Goal: Obtain resource: Download file/media

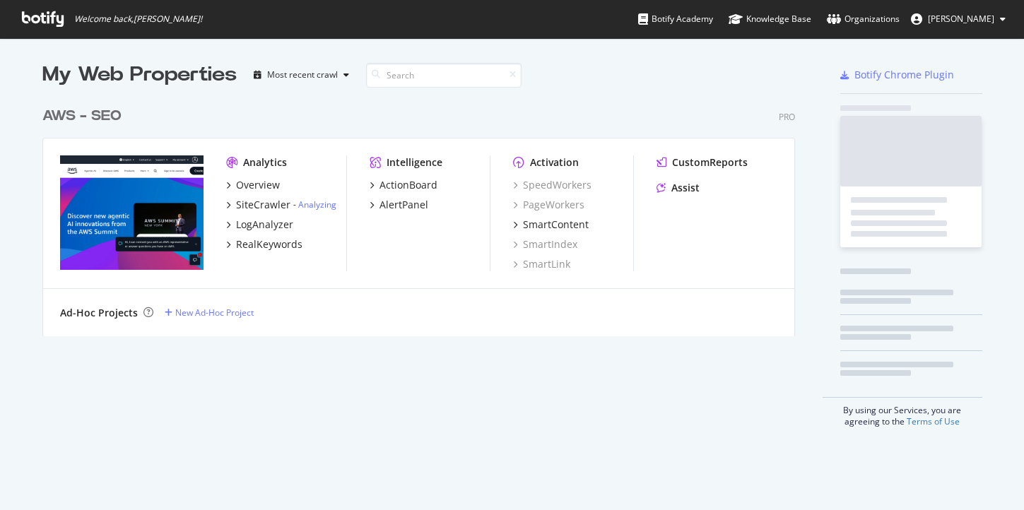
scroll to position [237, 753]
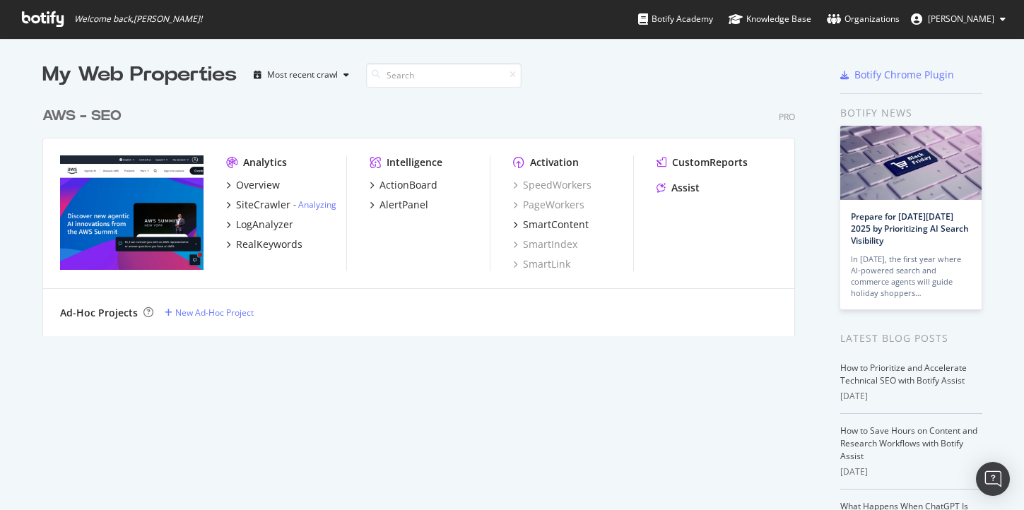
click at [102, 121] on div "AWS - SEO" at bounding box center [81, 116] width 79 height 20
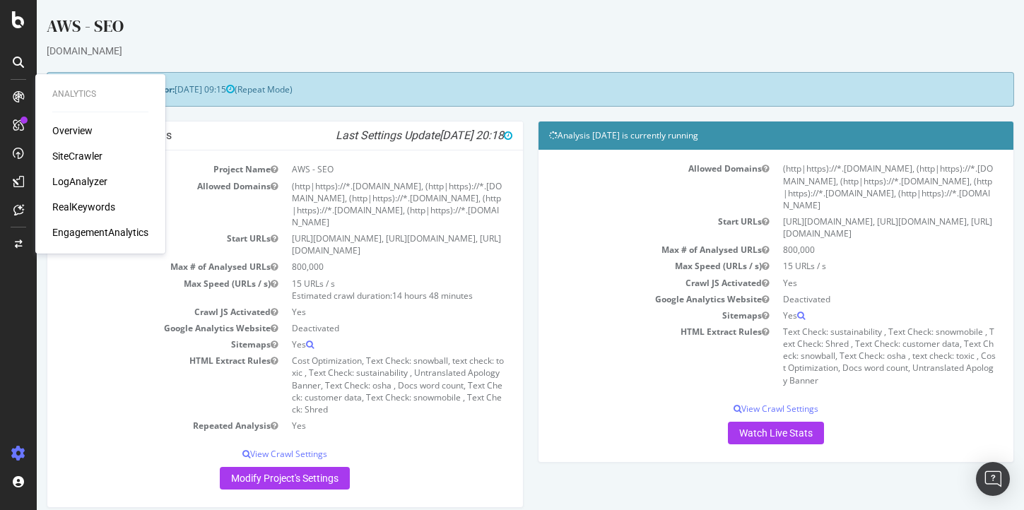
click at [62, 126] on div "Overview" at bounding box center [72, 131] width 40 height 14
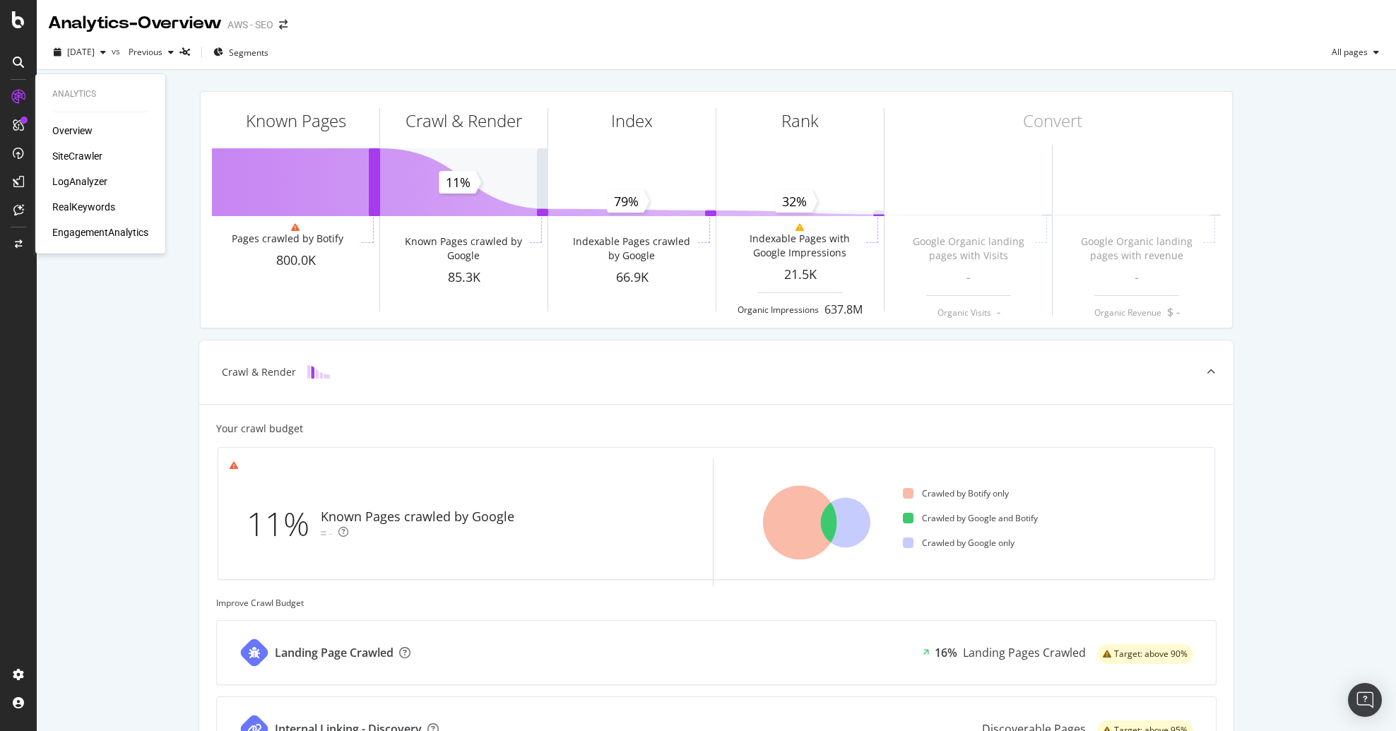
click at [76, 161] on div "SiteCrawler" at bounding box center [77, 156] width 50 height 14
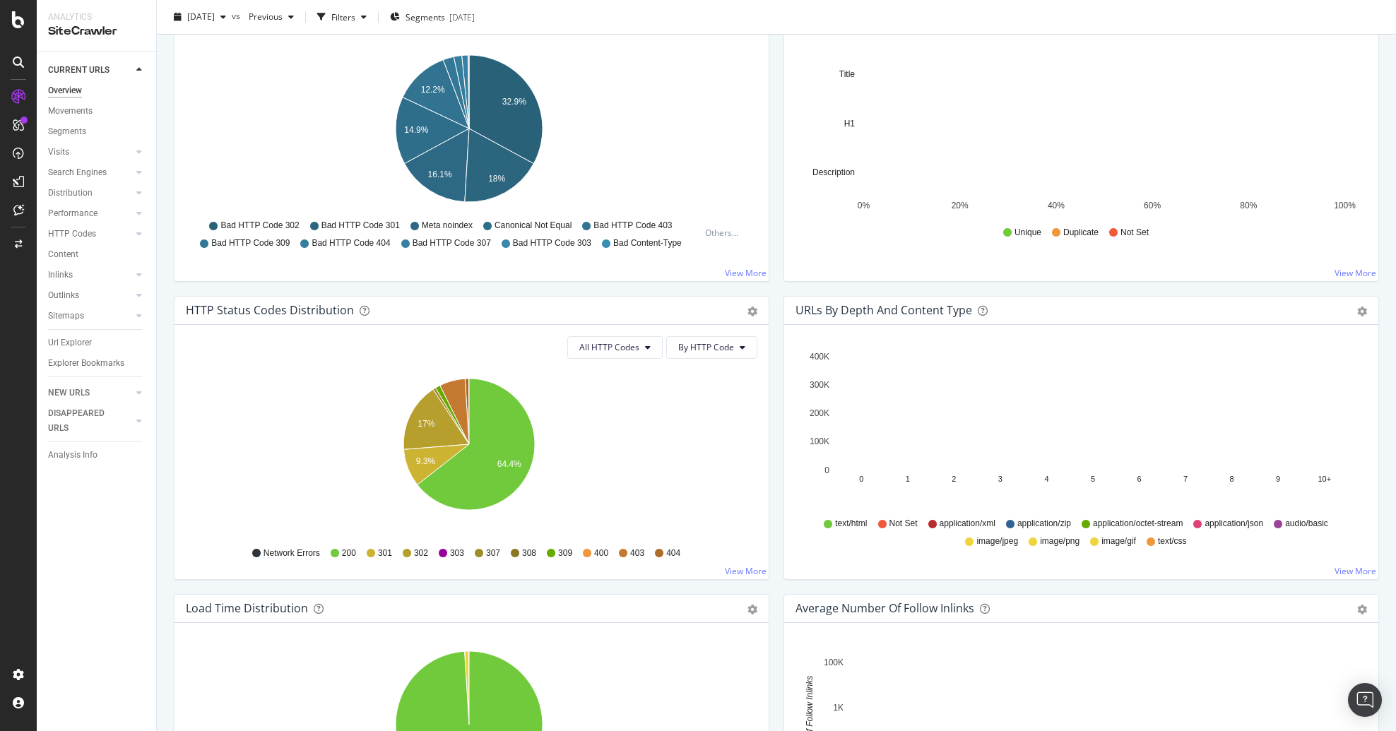
scroll to position [387, 0]
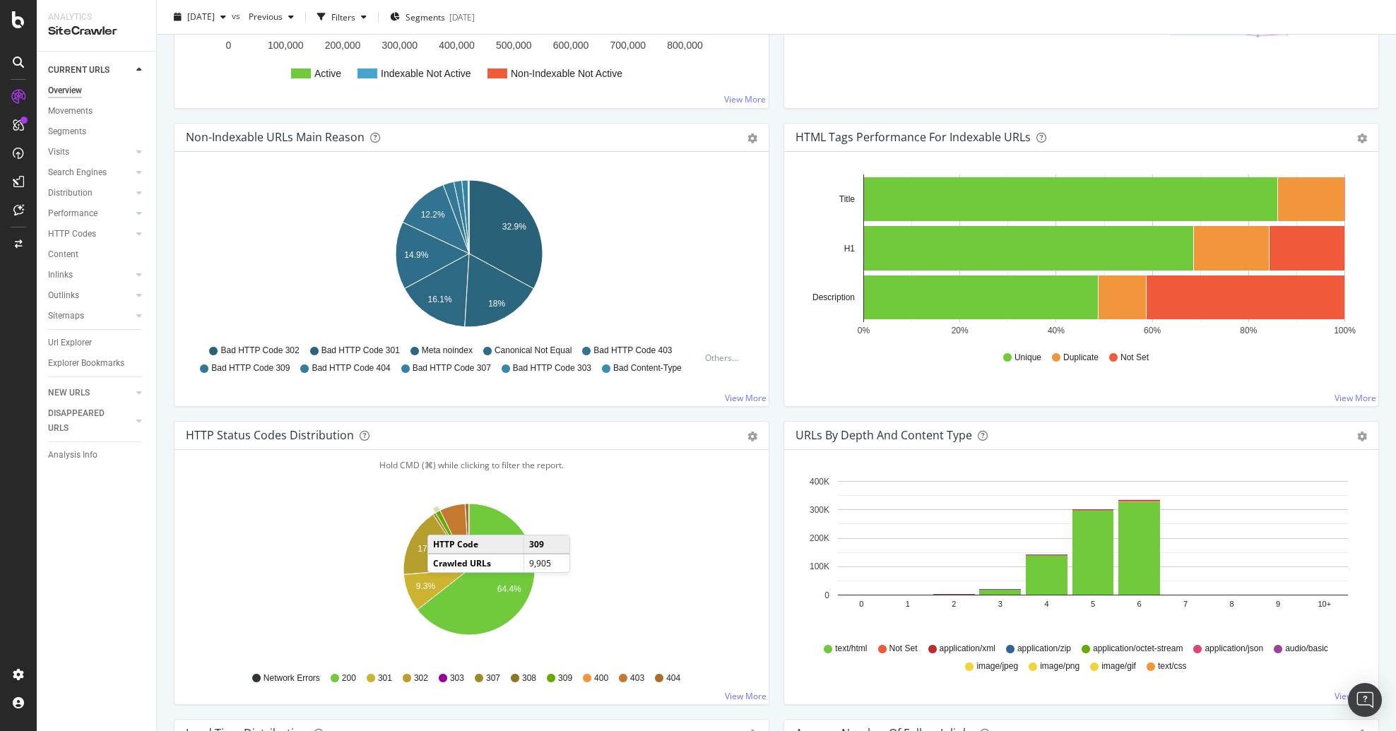
click at [442, 510] on icon "A chart." at bounding box center [452, 540] width 34 height 59
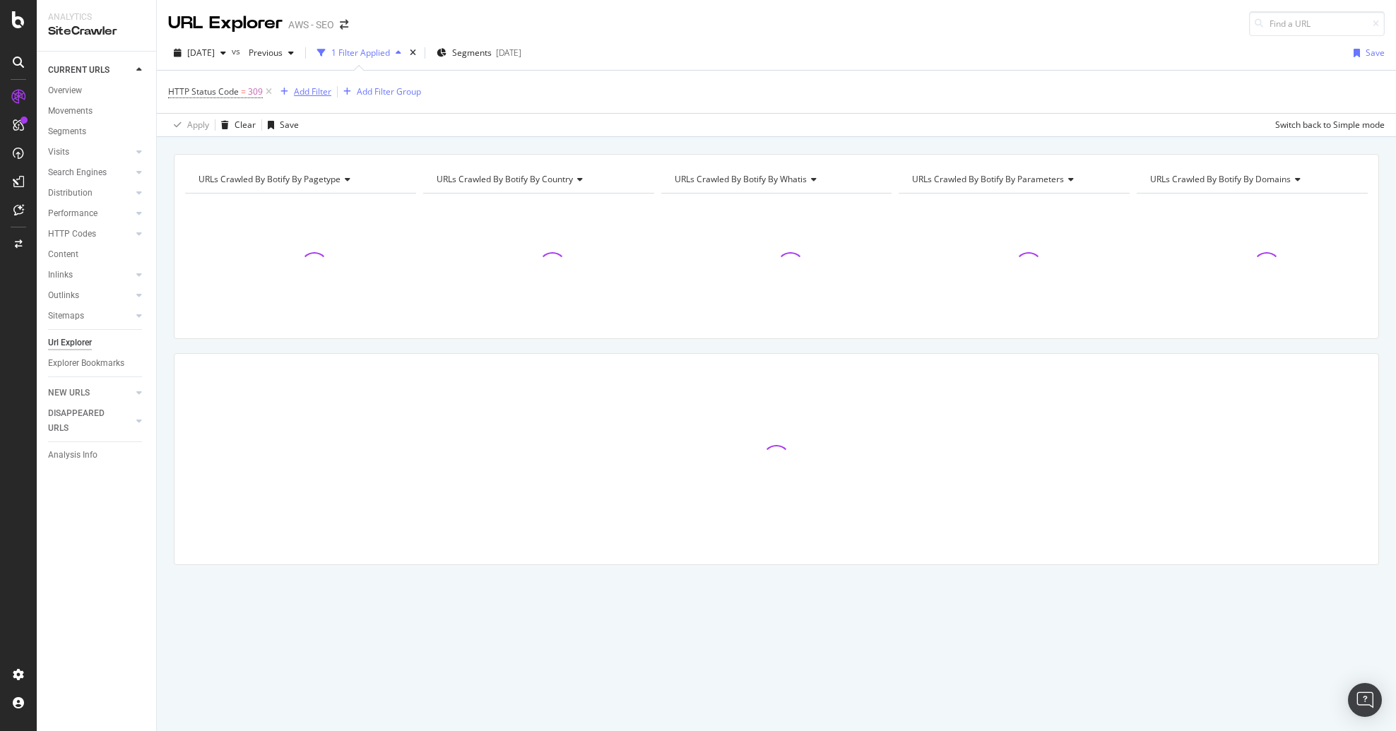
click at [309, 93] on div "Add Filter" at bounding box center [312, 92] width 37 height 12
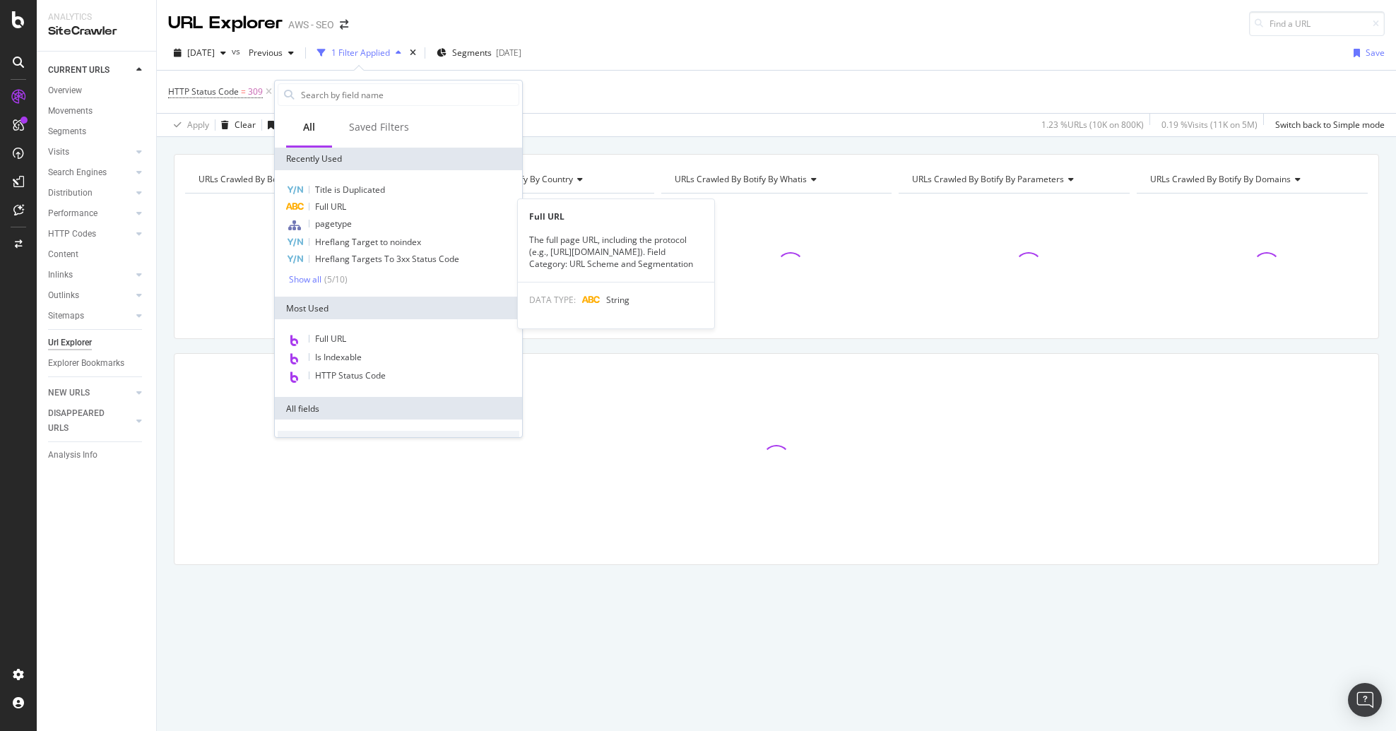
click at [332, 203] on span "Full URL" at bounding box center [330, 207] width 31 height 12
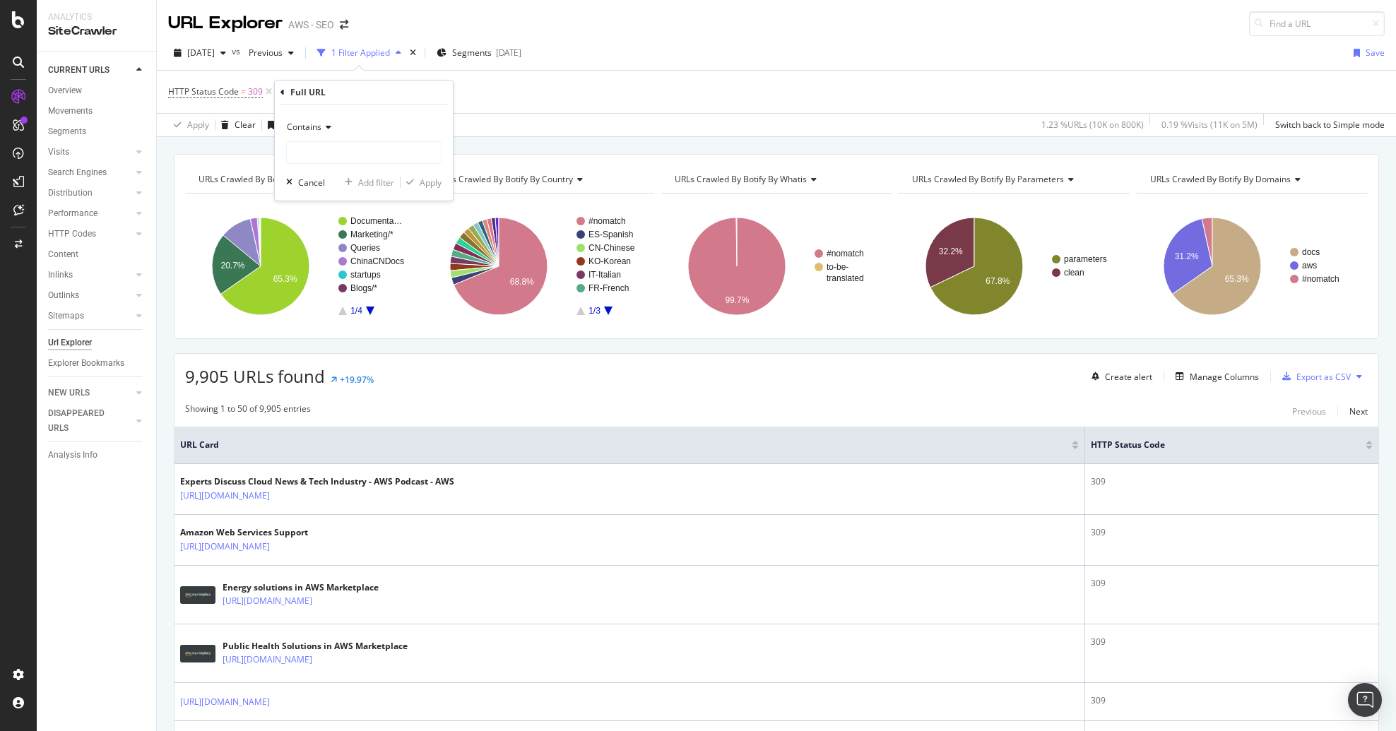
click at [320, 128] on span "Contains" at bounding box center [304, 127] width 35 height 12
click at [325, 195] on span "Starts with" at bounding box center [314, 193] width 42 height 12
click at [306, 148] on input "text" at bounding box center [364, 152] width 154 height 23
type input "[URL][DOMAIN_NAME]"
click at [434, 189] on div "Starts with [URL][DOMAIN_NAME] Cancel Add filter Apply" at bounding box center [364, 153] width 178 height 96
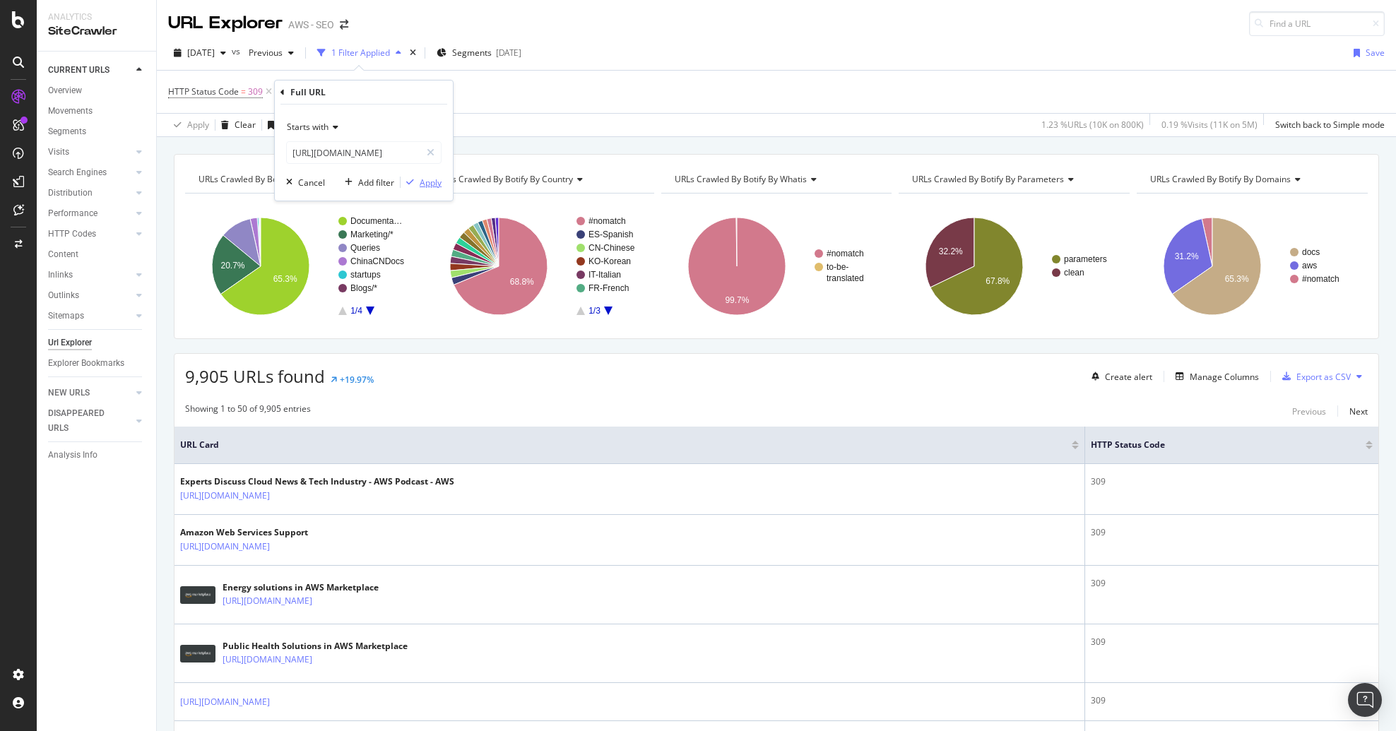
click at [434, 186] on div "Apply" at bounding box center [431, 183] width 22 height 12
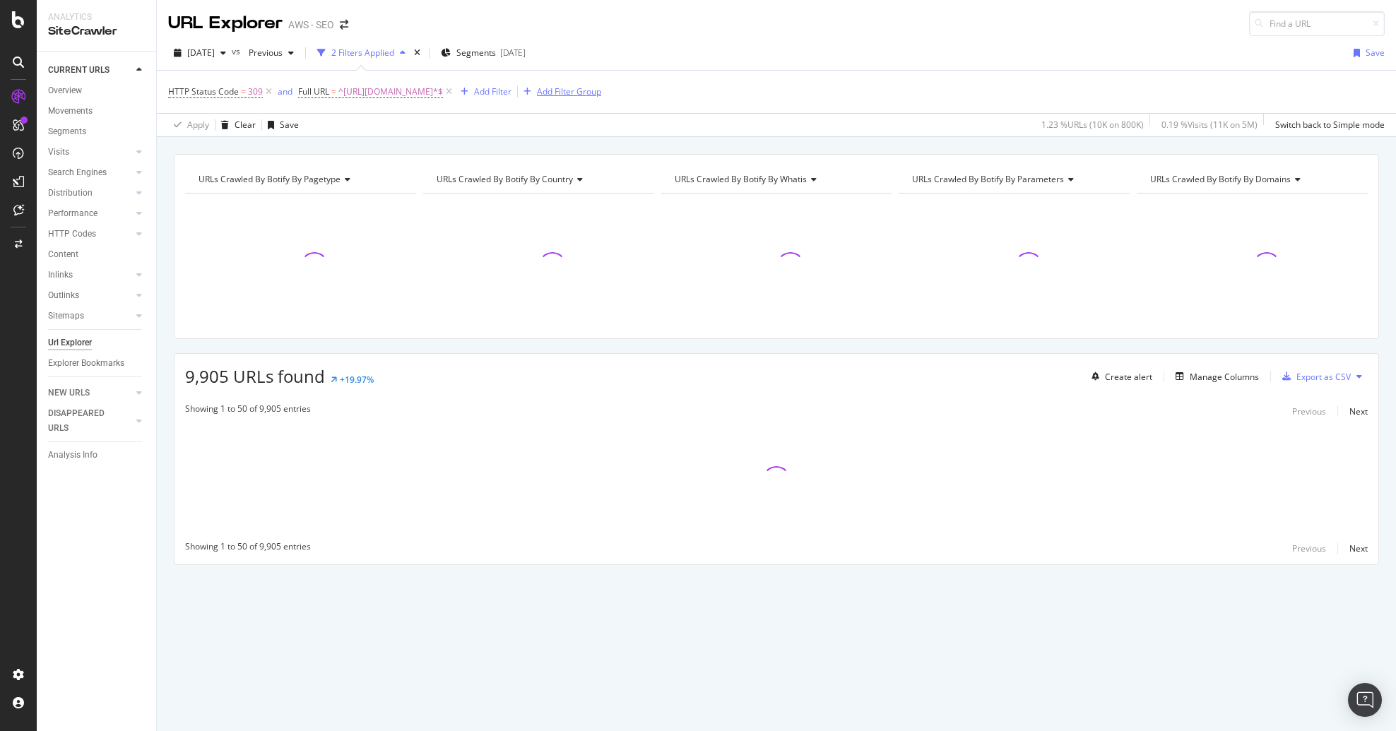
drag, startPoint x: 580, startPoint y: 93, endPoint x: 495, endPoint y: 100, distance: 85.1
click at [495, 100] on div "HTTP Status Code = 309 and Full URL = ^[URL][DOMAIN_NAME]*$ Add Filter Add Filt…" at bounding box center [384, 92] width 433 height 20
click at [495, 89] on div "Add Filter" at bounding box center [492, 92] width 37 height 12
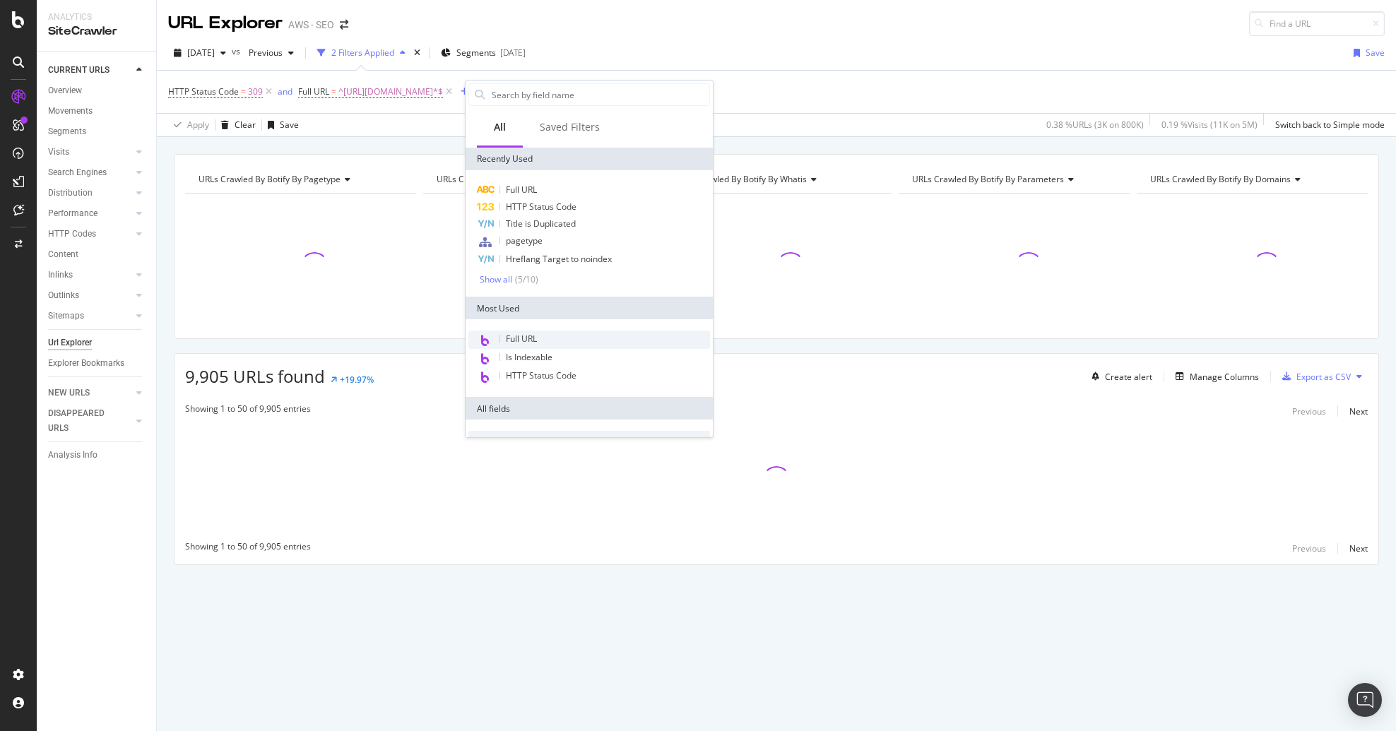
click at [527, 336] on span "Full URL" at bounding box center [521, 339] width 31 height 12
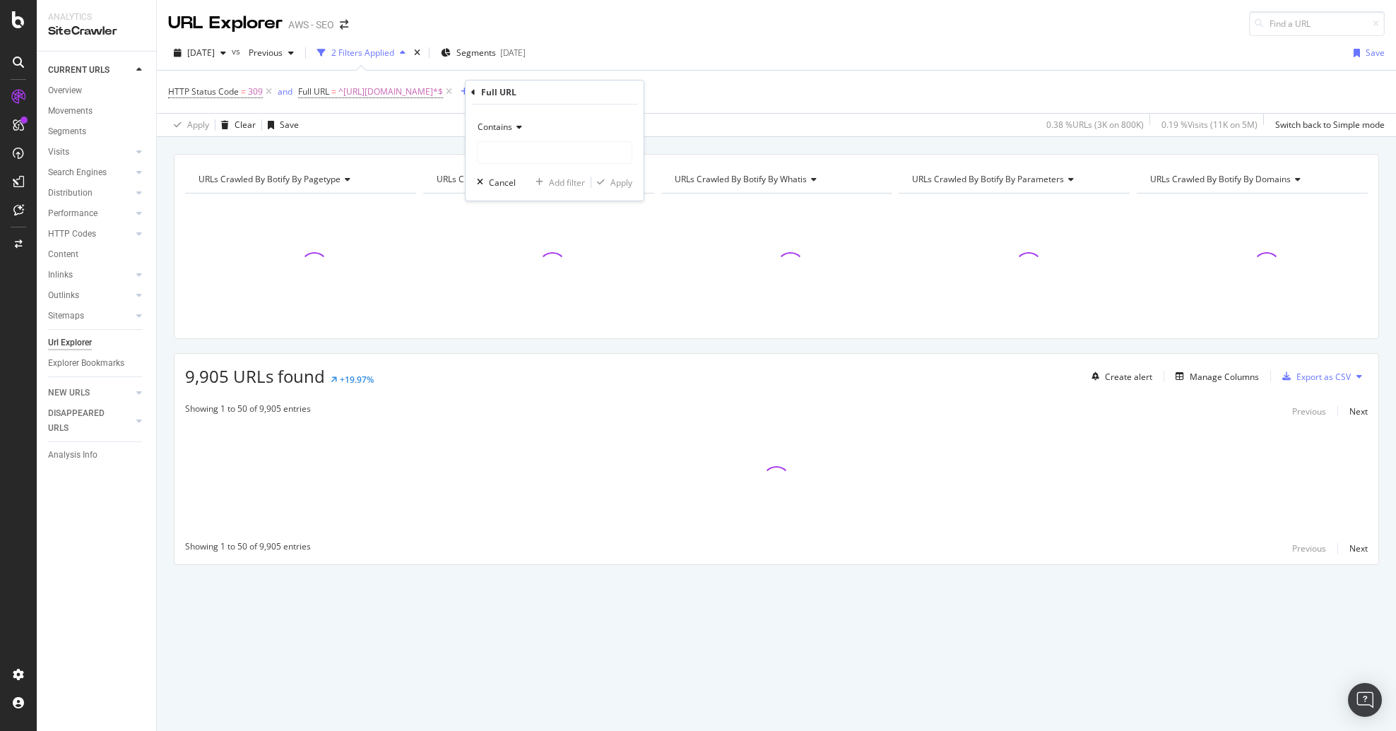
click at [518, 123] on icon at bounding box center [517, 127] width 10 height 8
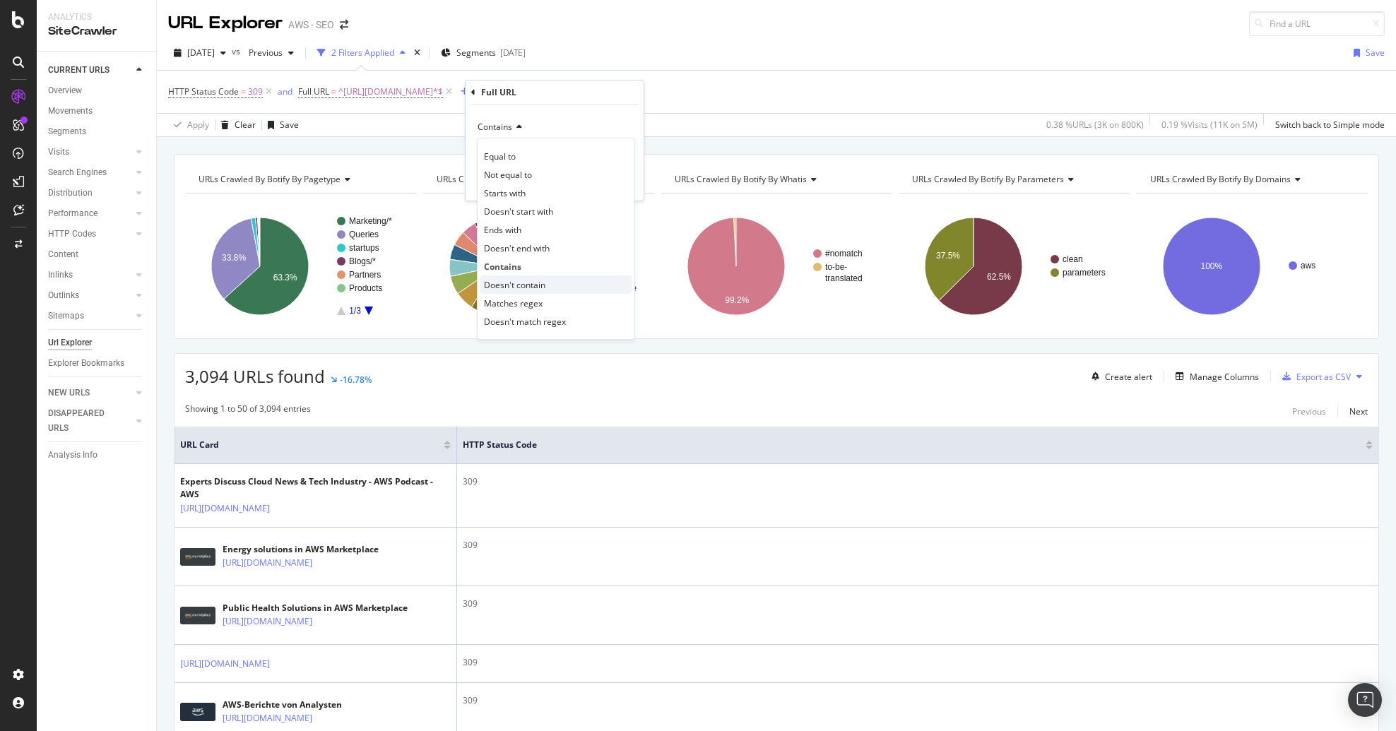
click at [531, 285] on span "Doesn't contain" at bounding box center [514, 285] width 61 height 12
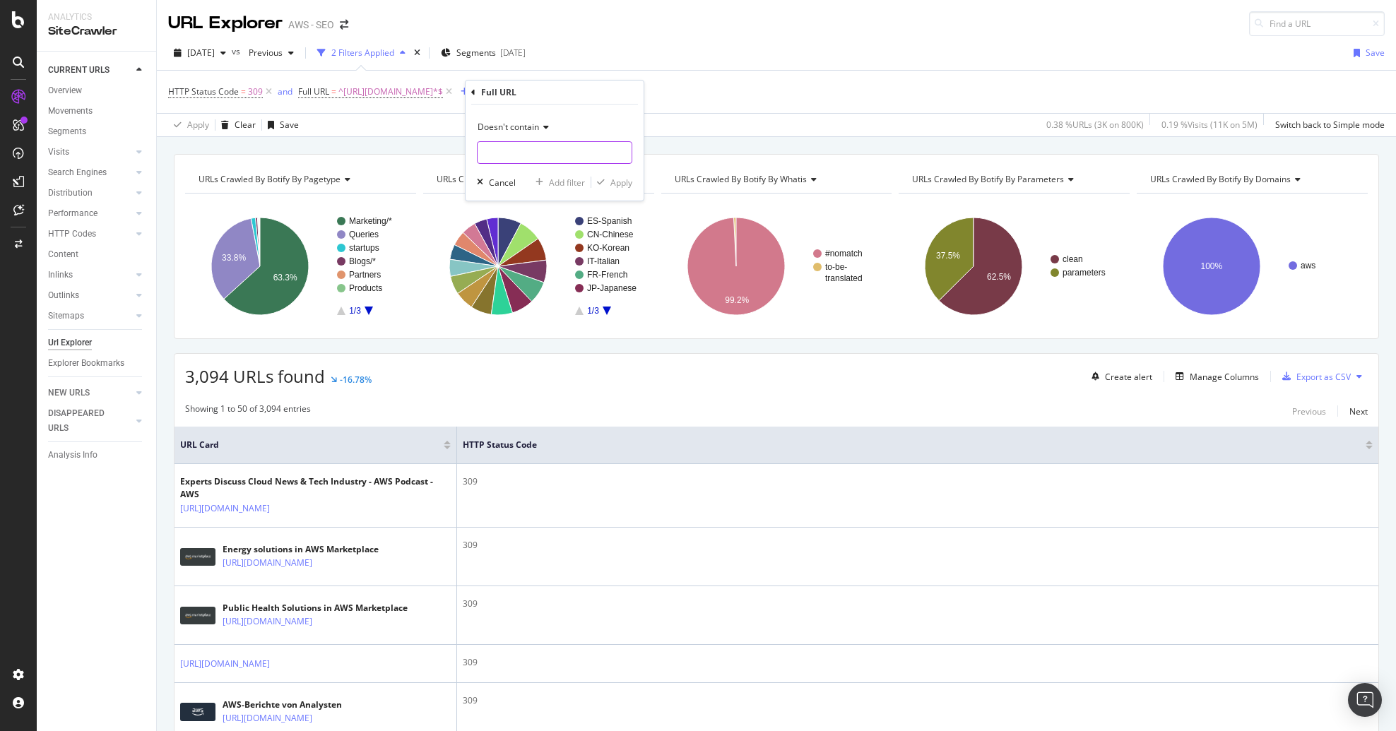
click at [536, 147] on input "text" at bounding box center [555, 152] width 154 height 23
type input "/marketplace"
click at [635, 190] on div "Doesn't contain /marketplace Cancel Add filter Apply" at bounding box center [555, 153] width 178 height 96
click at [628, 187] on div "Apply" at bounding box center [622, 183] width 22 height 12
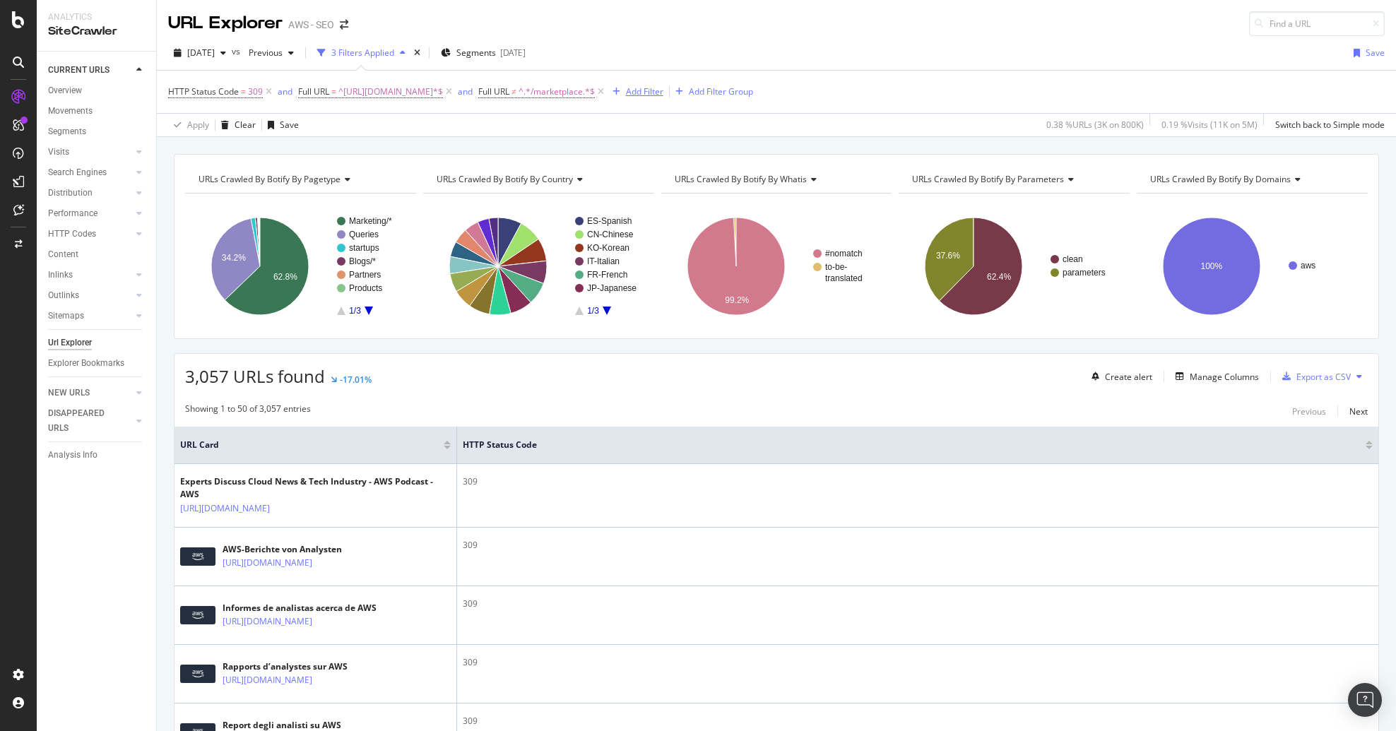
click at [652, 89] on div "Add Filter" at bounding box center [644, 92] width 37 height 12
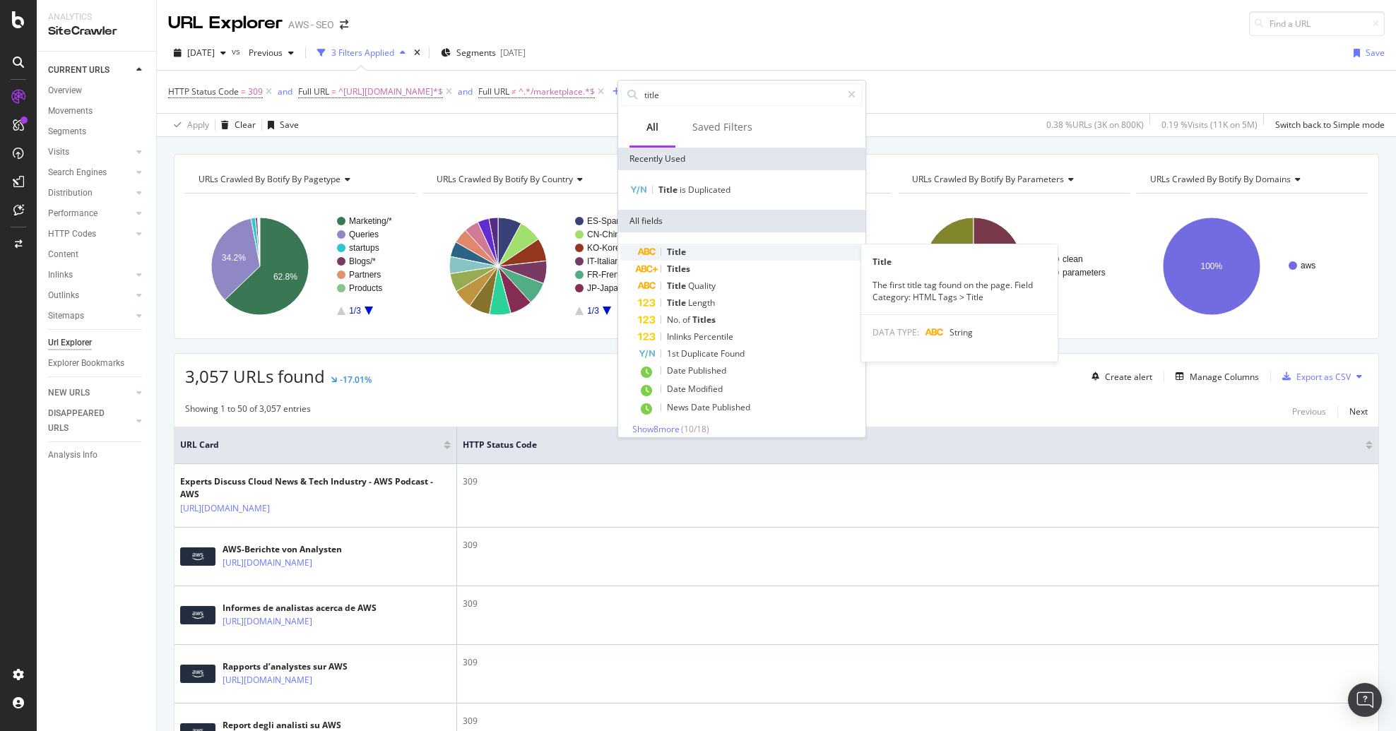
type input "title"
click at [693, 258] on div "Title" at bounding box center [750, 252] width 225 height 17
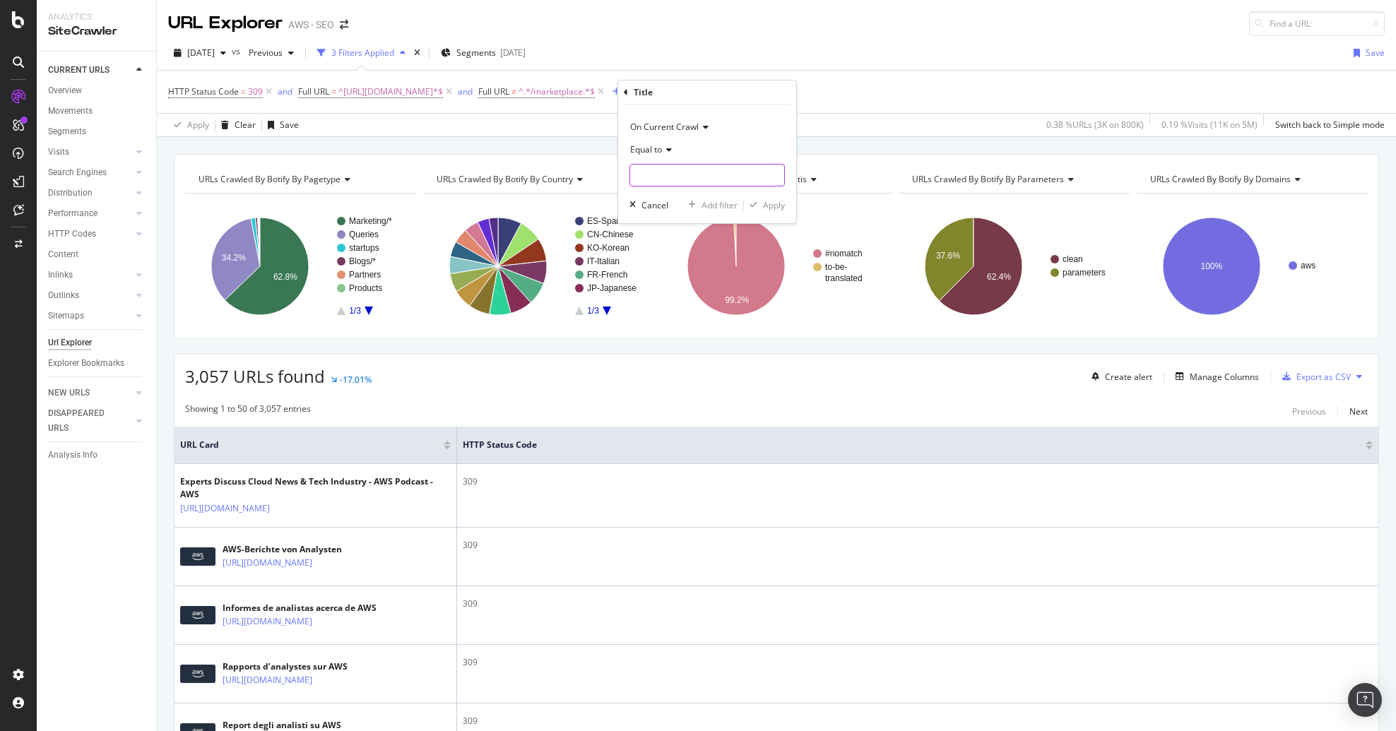
click at [684, 175] on input "text" at bounding box center [707, 175] width 154 height 23
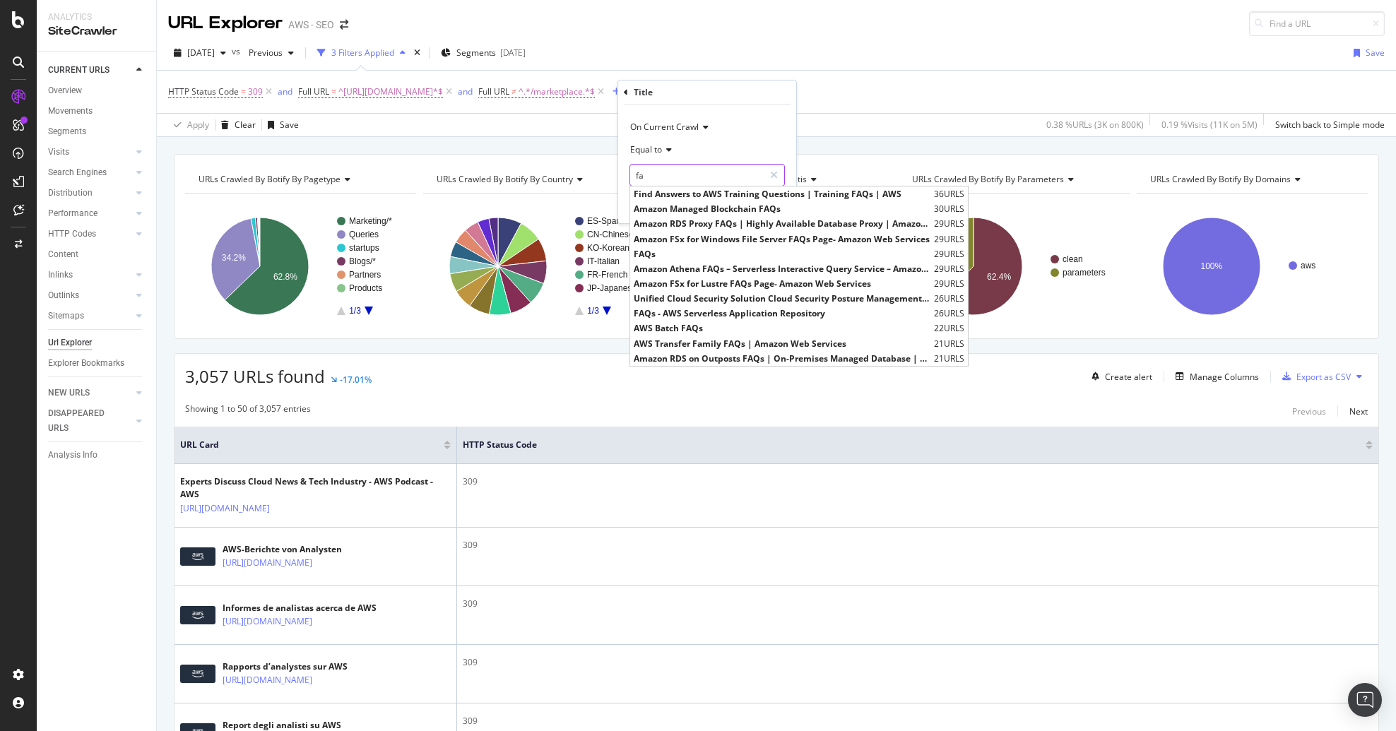
type input "f"
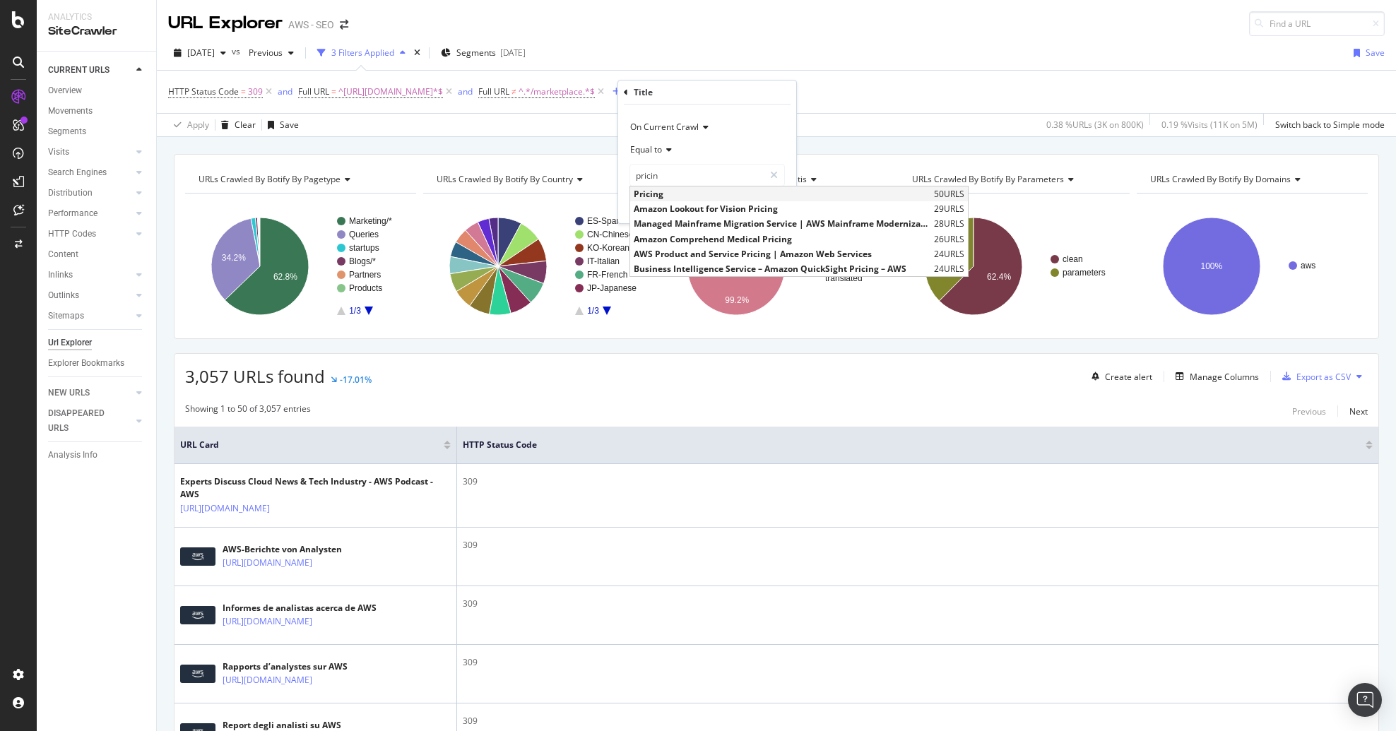
click at [714, 200] on div "Pricing 50 URLS" at bounding box center [799, 194] width 338 height 15
type input "Pricing"
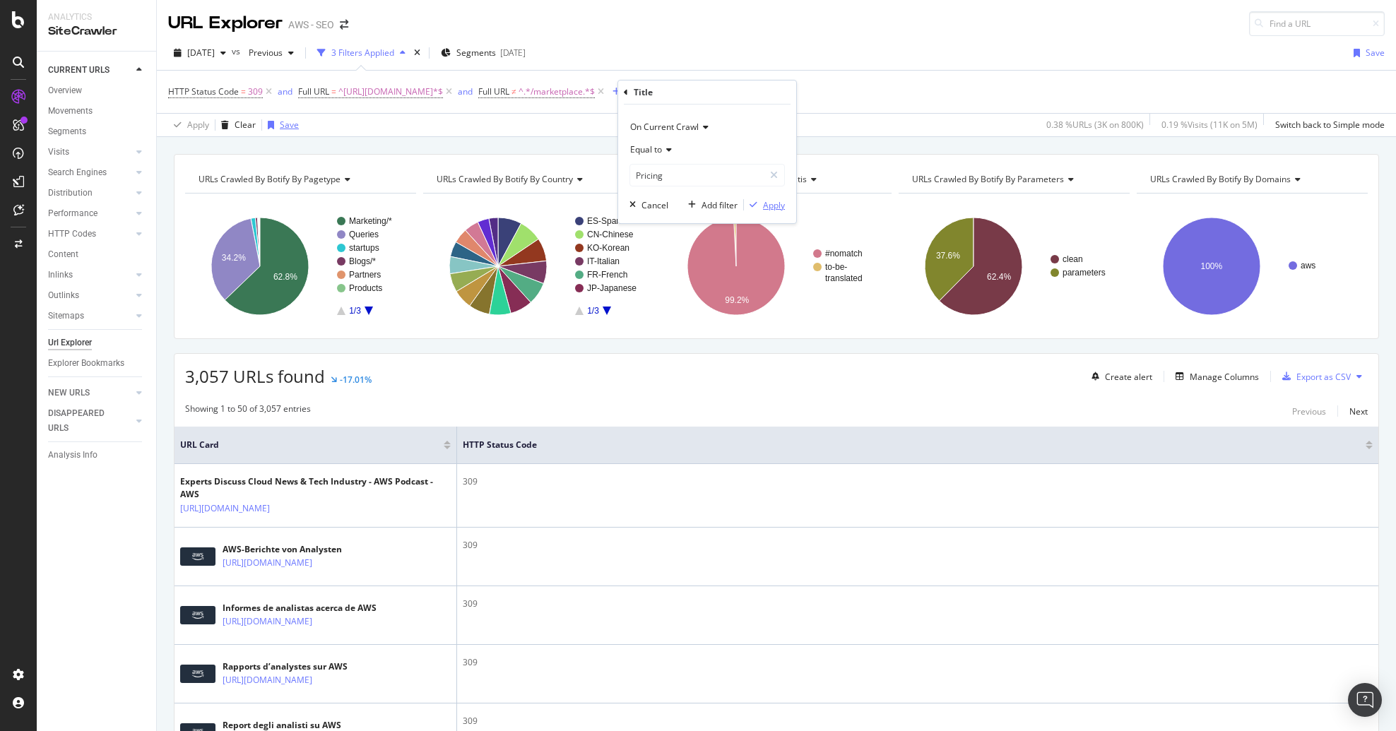
click at [769, 208] on div "Apply" at bounding box center [774, 205] width 22 height 12
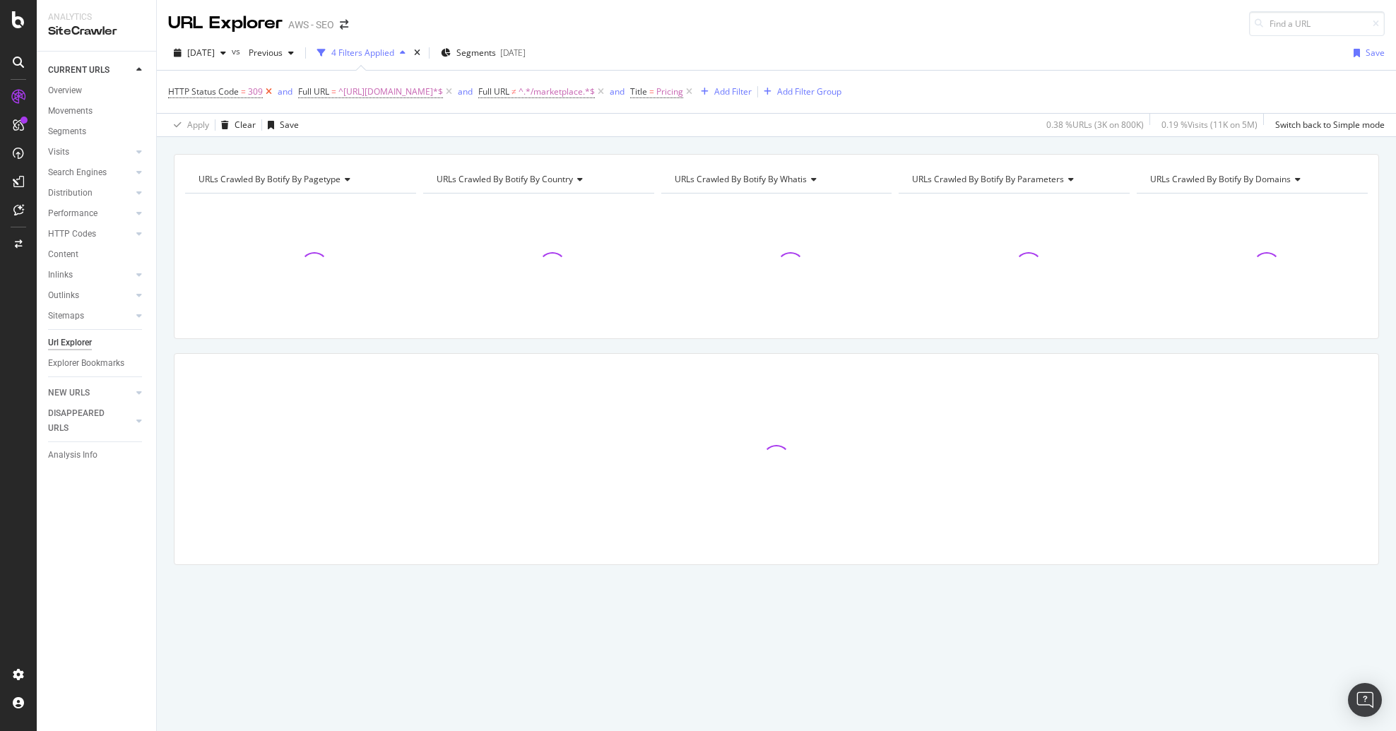
click at [266, 91] on icon at bounding box center [269, 92] width 12 height 14
click at [897, 92] on div "Full URL = ^[URL][DOMAIN_NAME]*$ and Full URL ≠ ^.*/marketplace.*$ and Title = …" at bounding box center [776, 92] width 1217 height 42
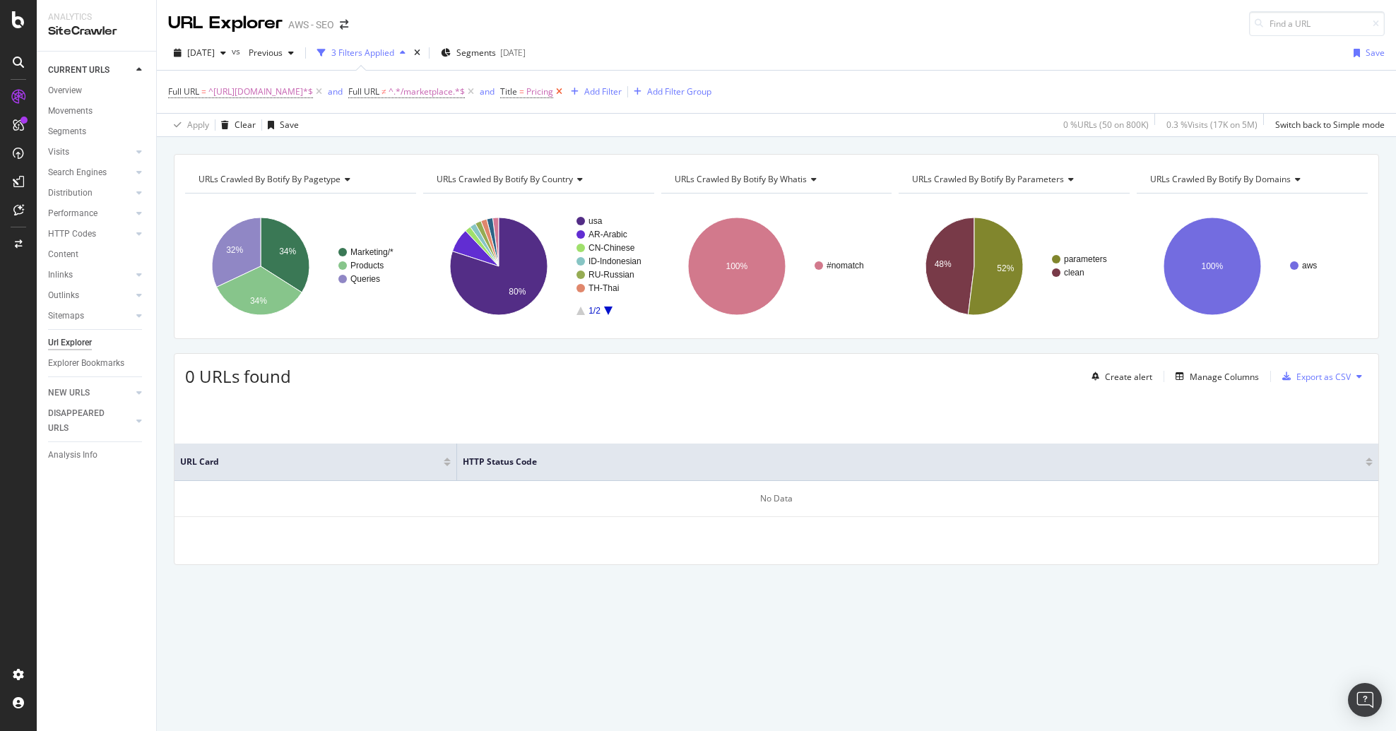
click at [565, 90] on icon at bounding box center [559, 92] width 12 height 14
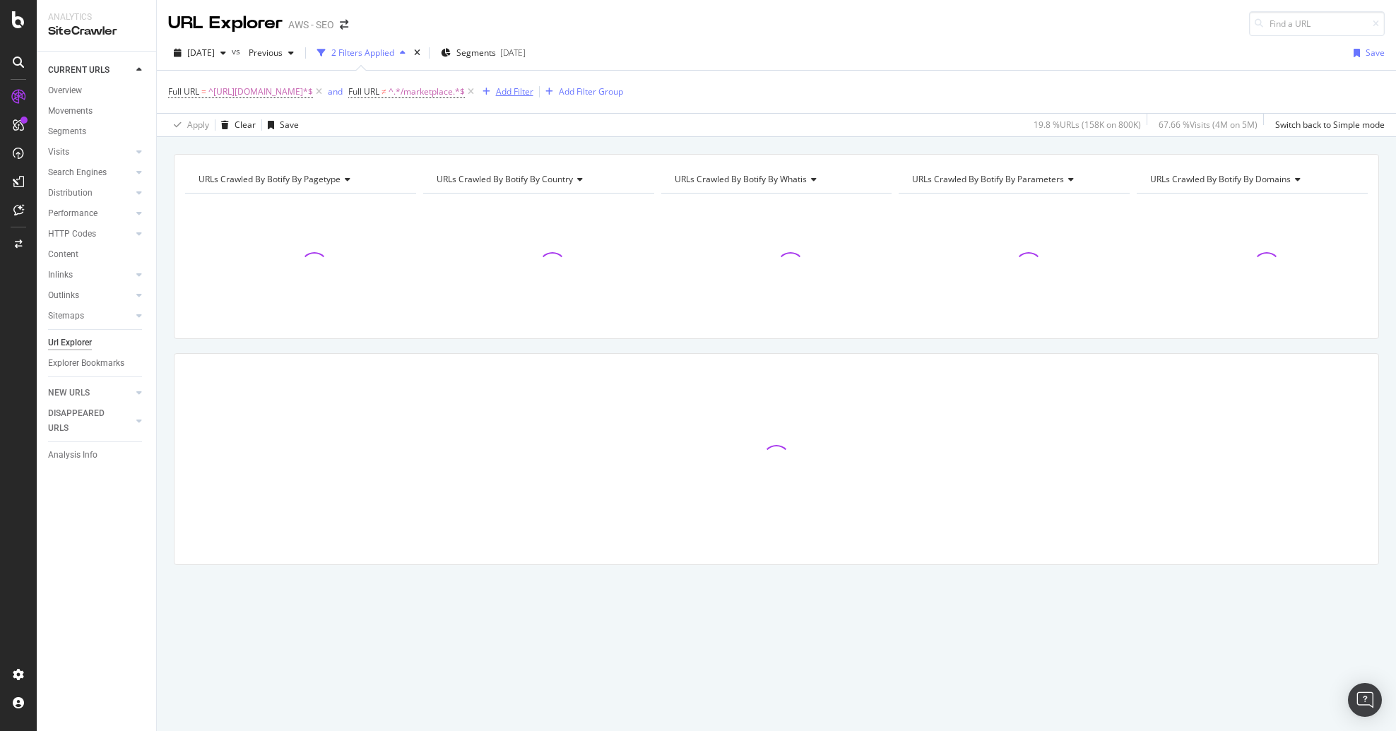
click at [529, 89] on div "Add Filter" at bounding box center [514, 92] width 37 height 12
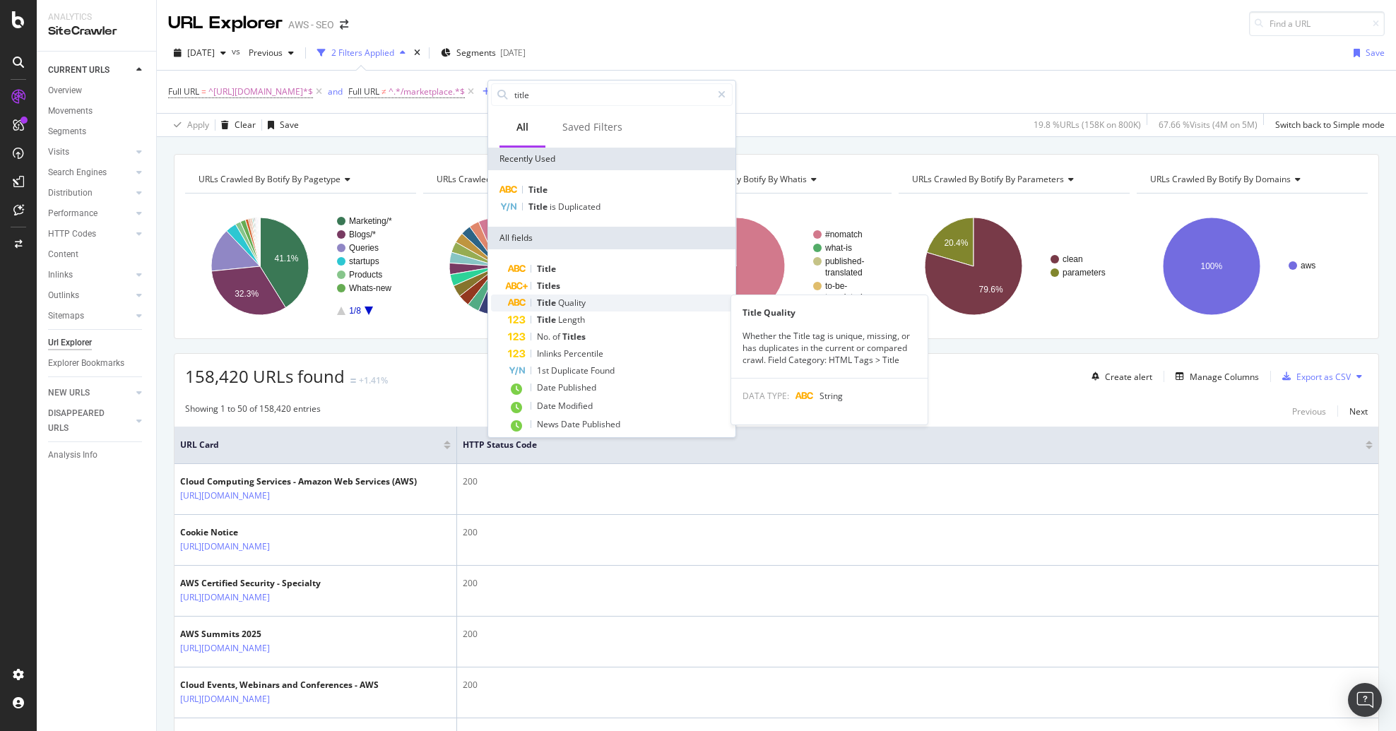
scroll to position [26, 0]
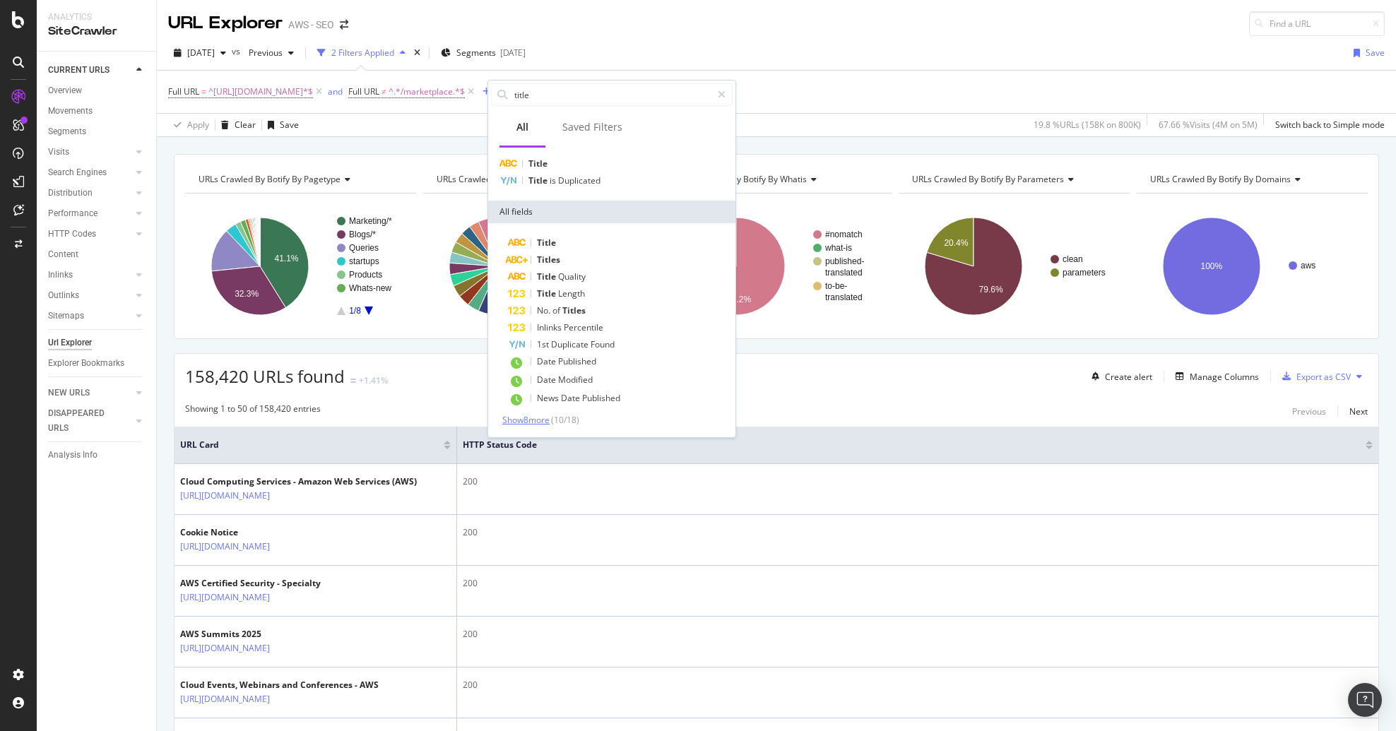
click at [540, 419] on span "Show 8 more" at bounding box center [525, 420] width 47 height 12
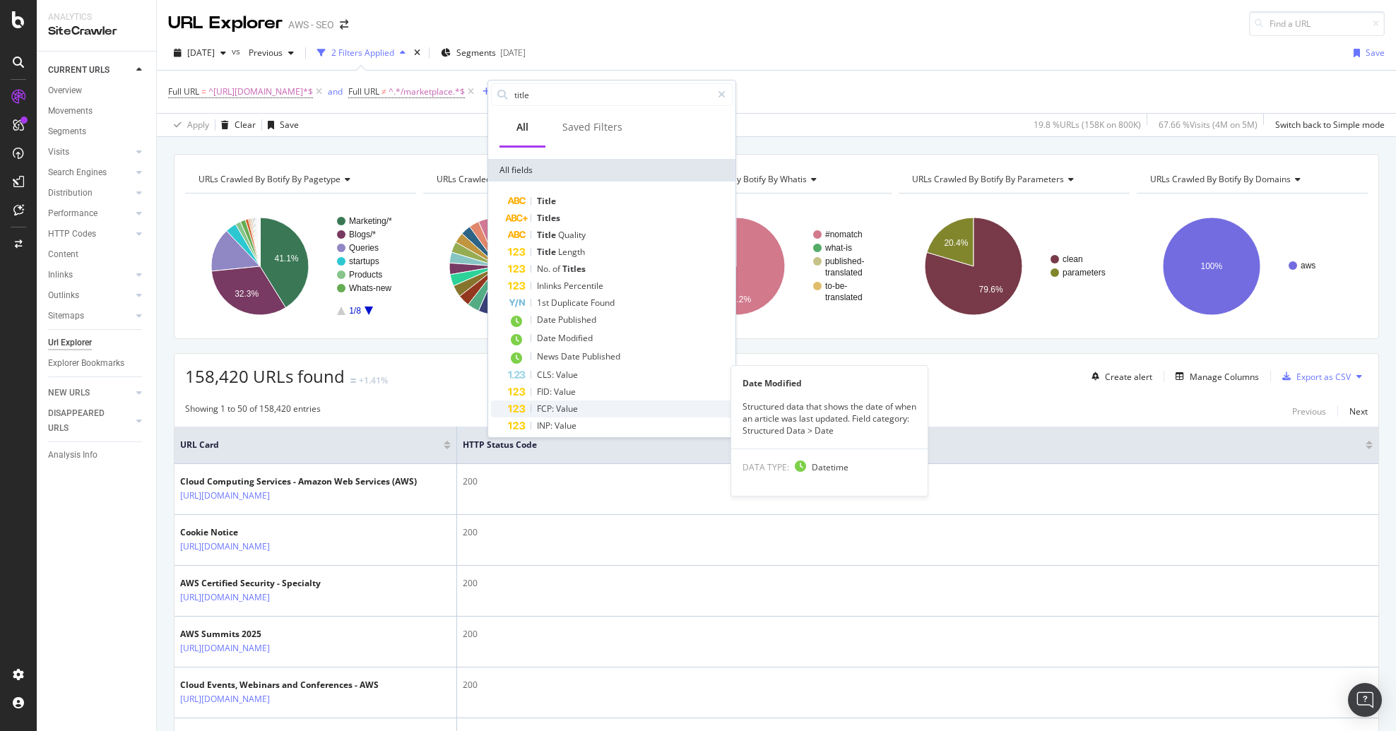
scroll to position [144, 0]
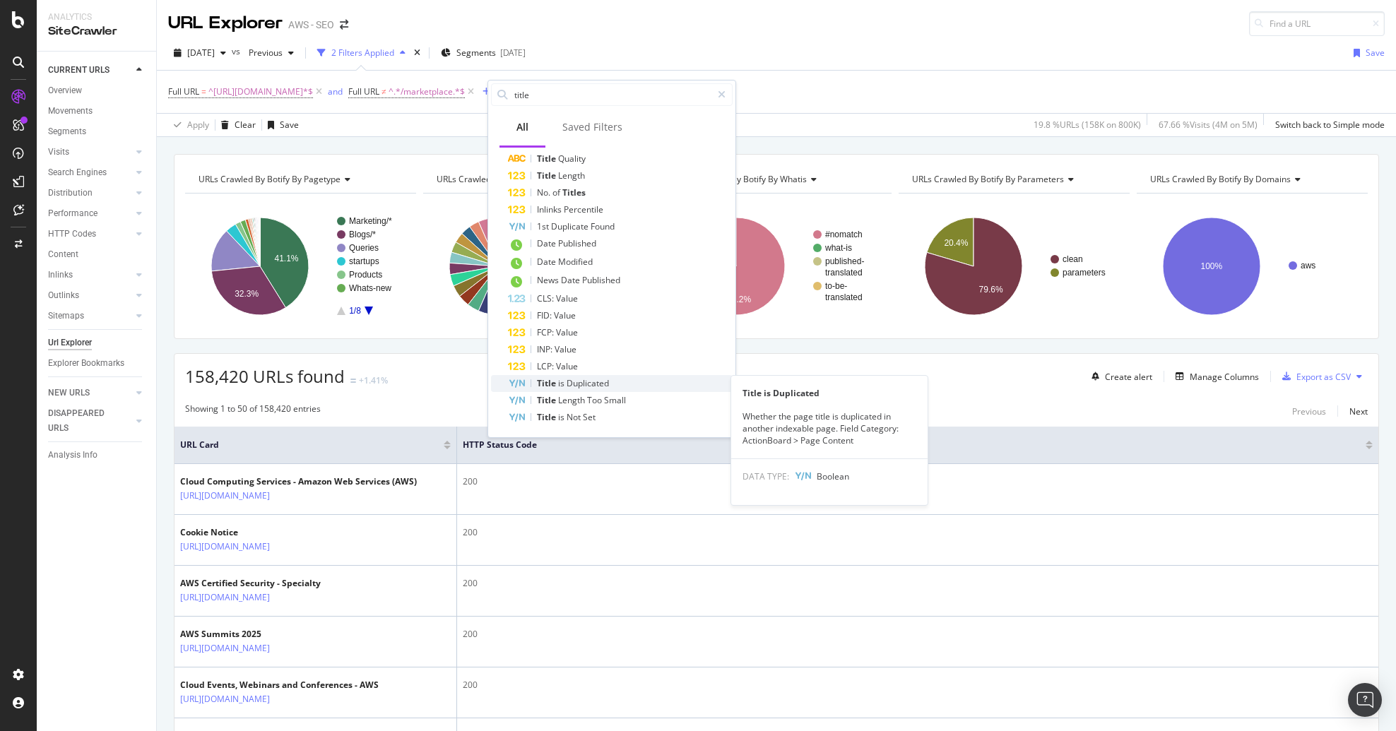
click at [657, 379] on div "Title is Duplicated" at bounding box center [620, 383] width 225 height 17
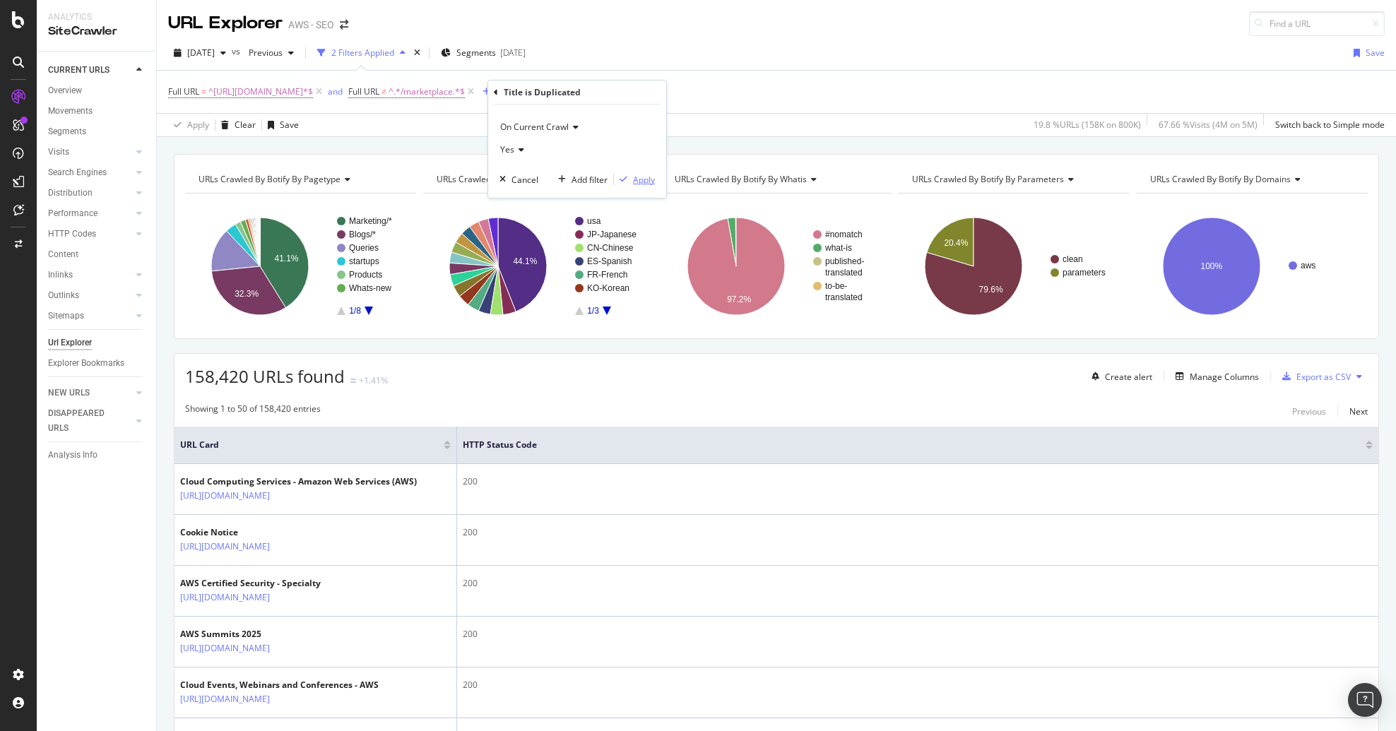
click at [645, 182] on div "Apply" at bounding box center [644, 180] width 22 height 12
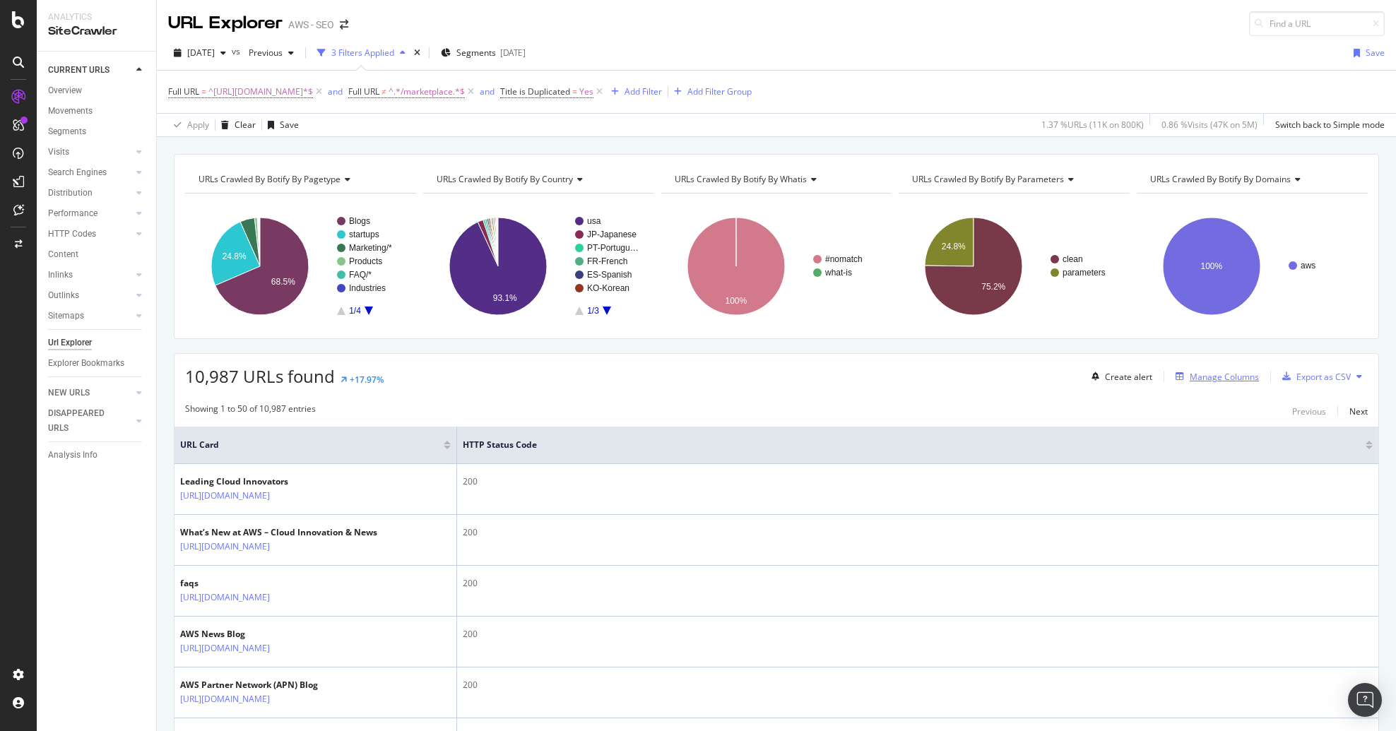
click at [1023, 377] on div "Manage Columns" at bounding box center [1224, 377] width 69 height 12
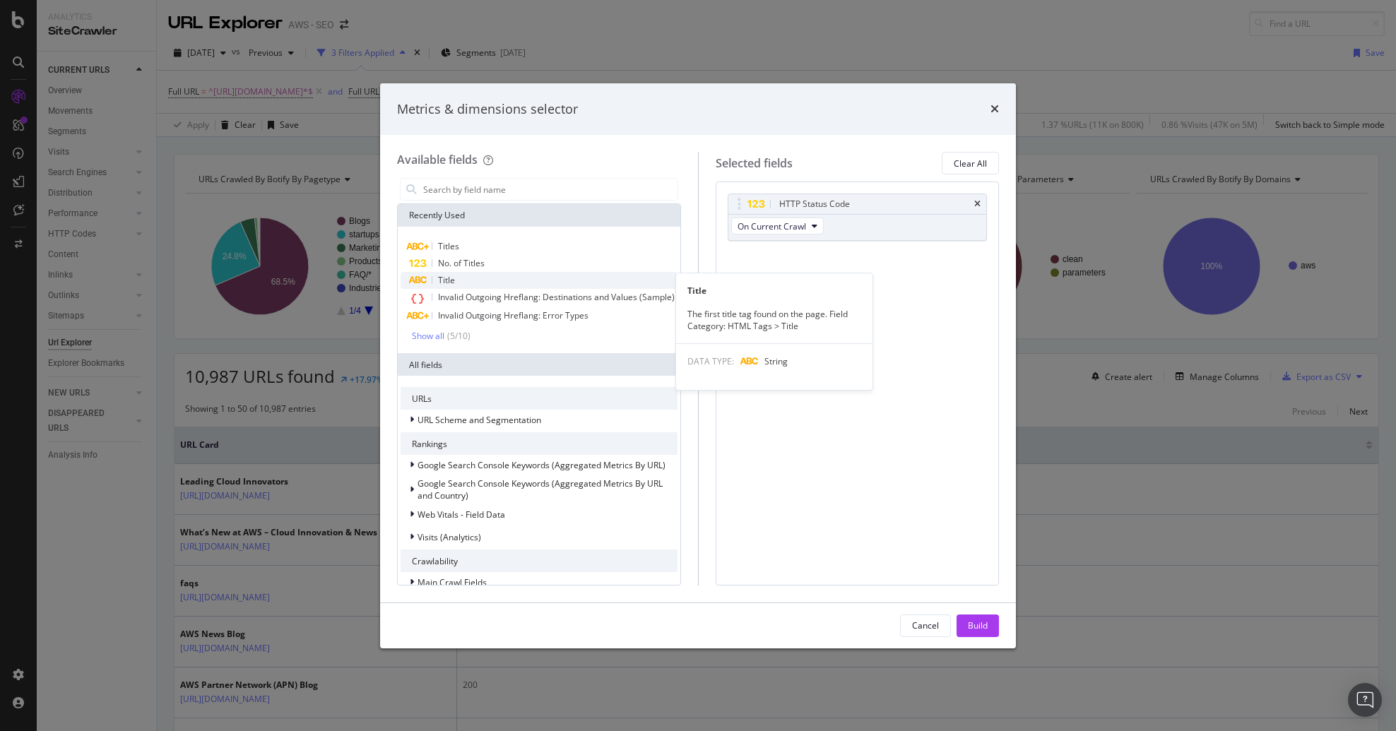
click at [449, 278] on span "Title" at bounding box center [446, 280] width 17 height 12
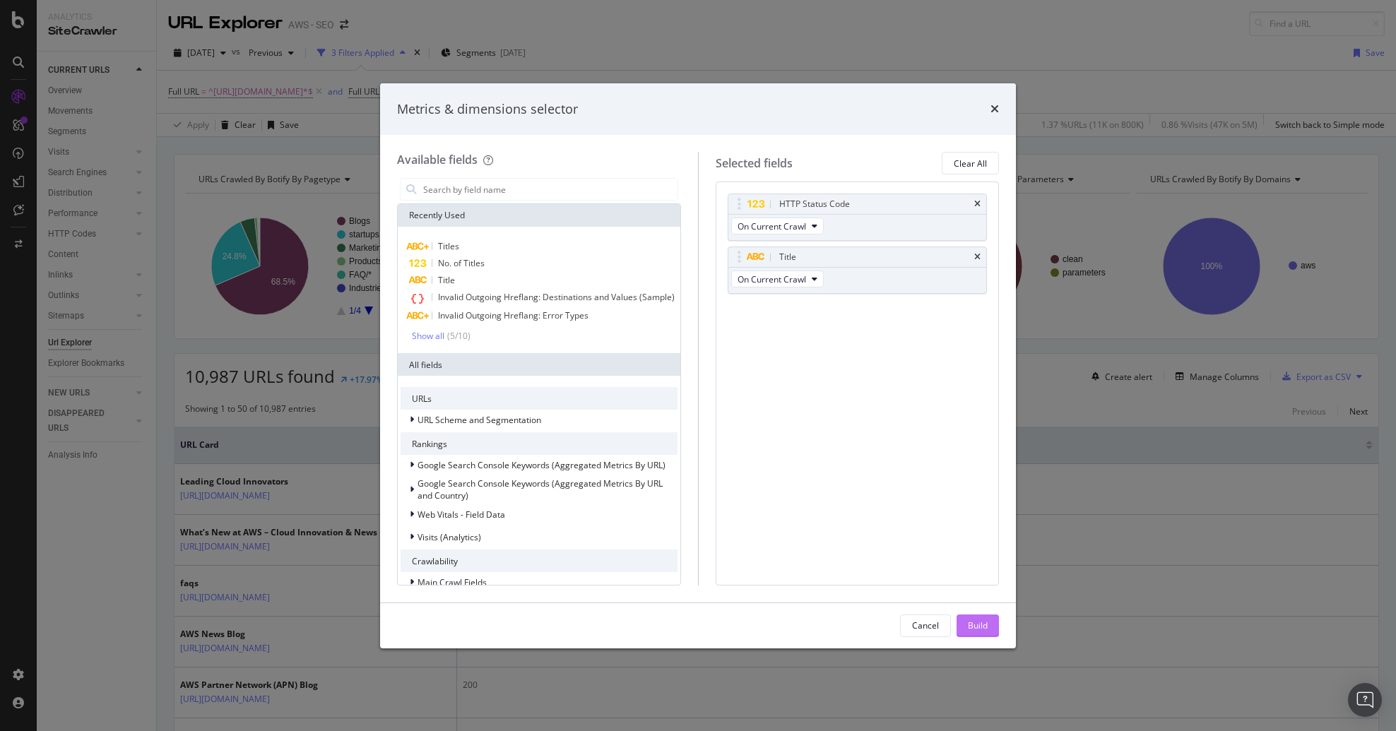
click at [992, 510] on button "Build" at bounding box center [978, 626] width 42 height 23
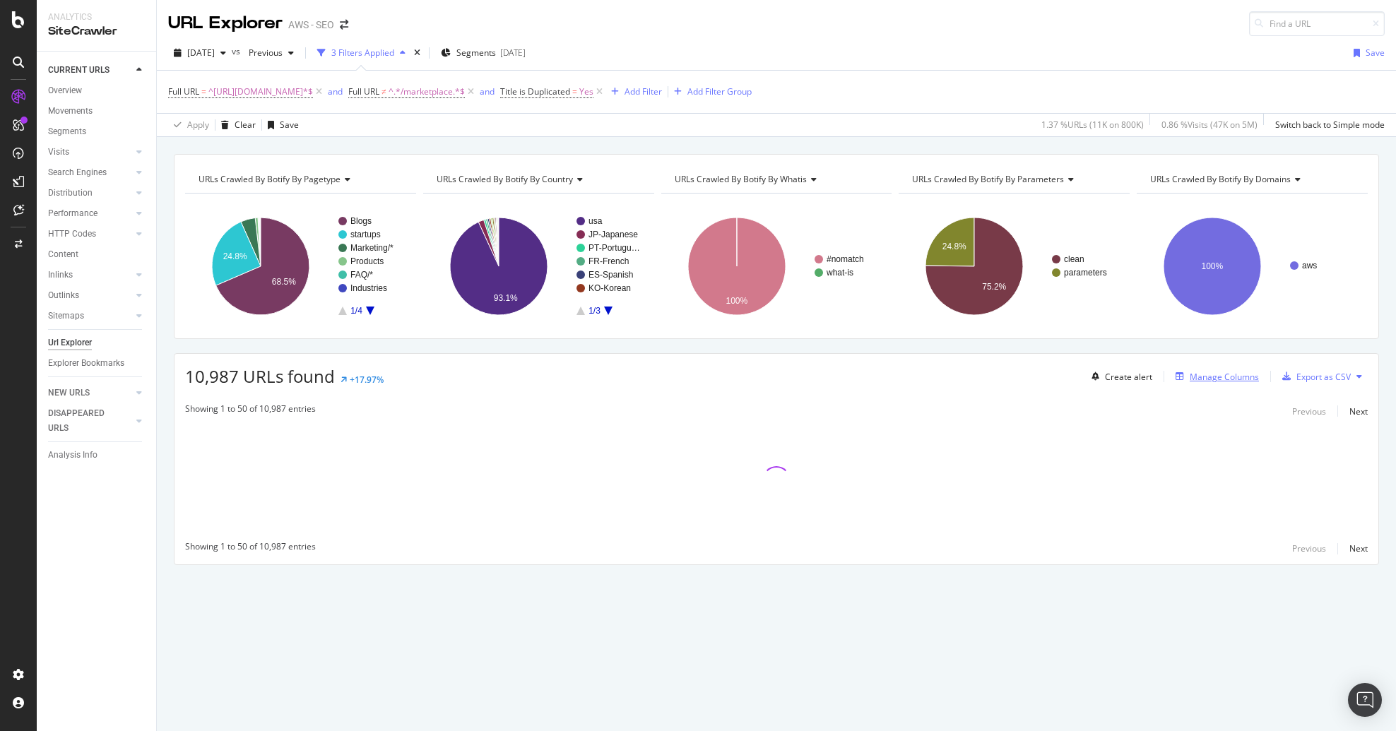
click at [1023, 375] on div "Manage Columns" at bounding box center [1224, 377] width 69 height 12
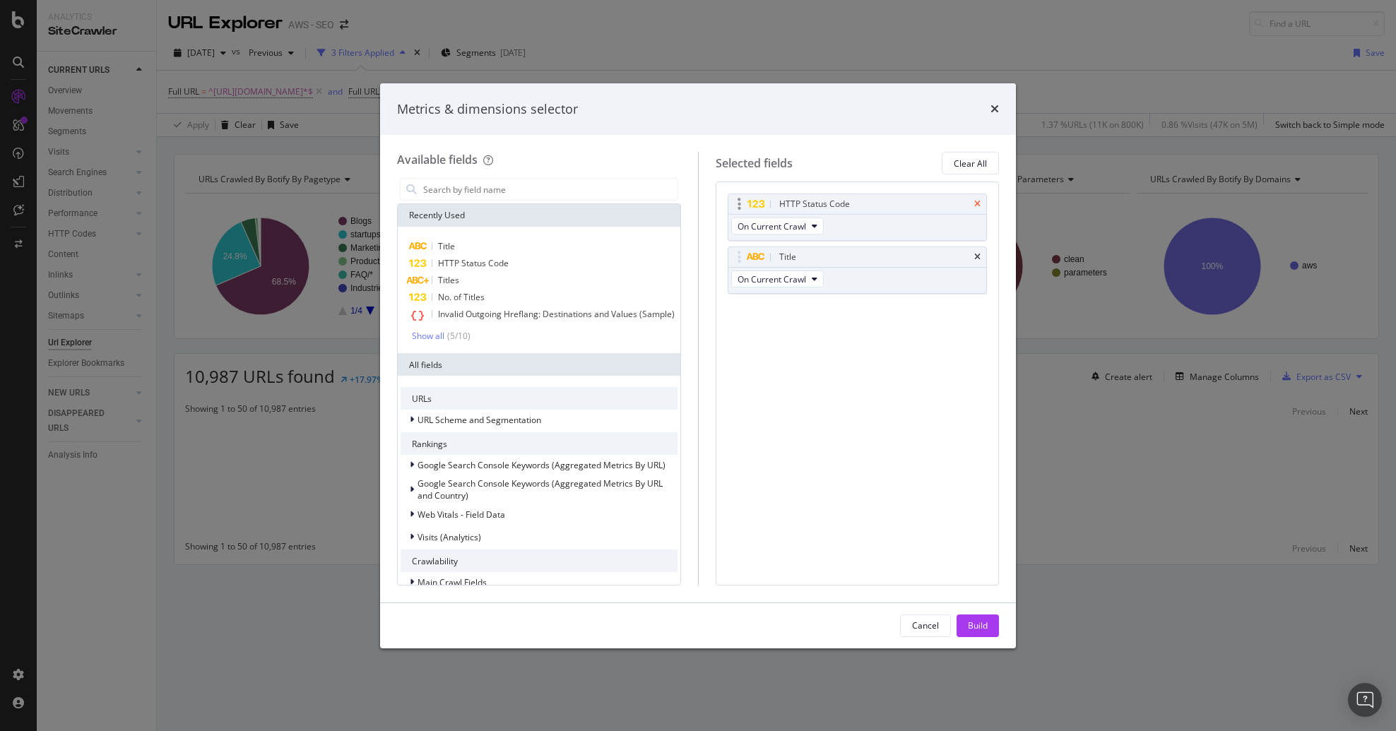
click at [977, 201] on icon "times" at bounding box center [978, 204] width 6 height 8
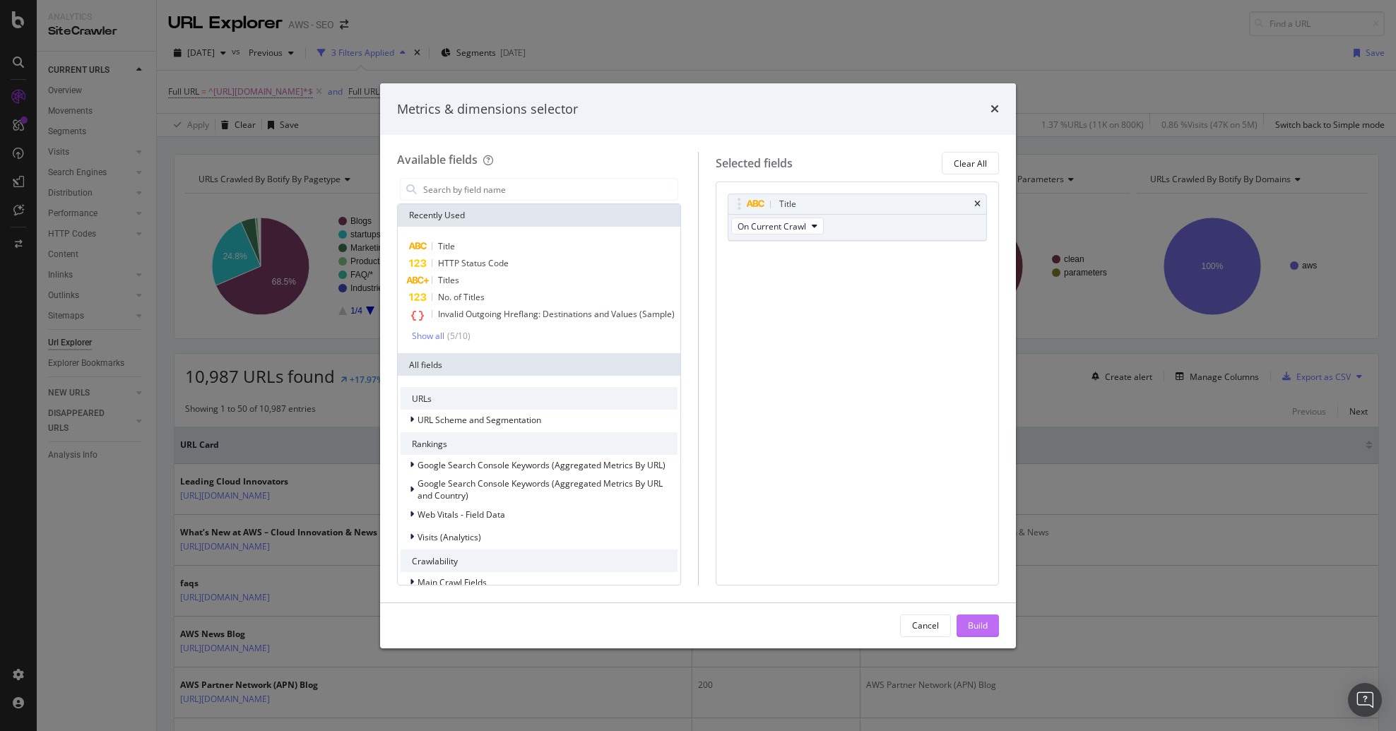
click at [982, 510] on div "Build" at bounding box center [978, 626] width 20 height 12
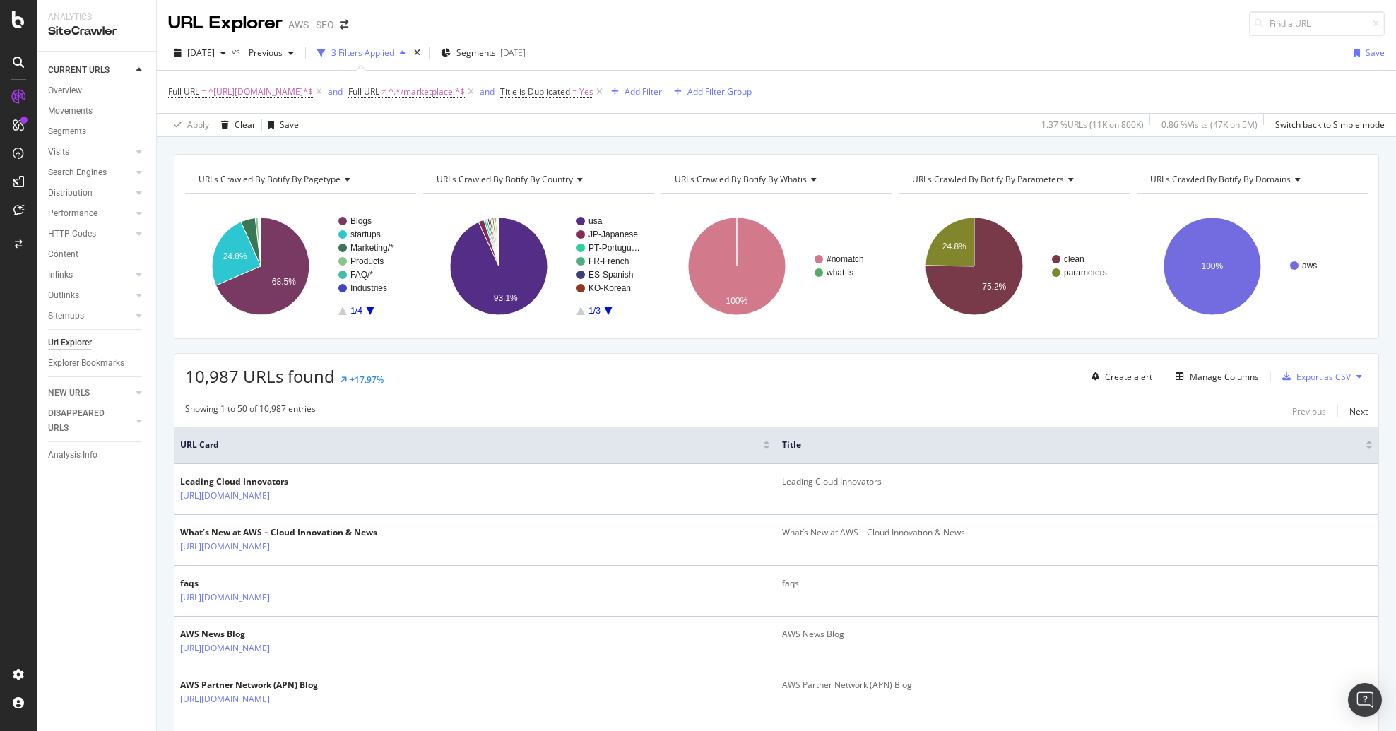
click at [1023, 447] on div at bounding box center [1369, 448] width 7 height 4
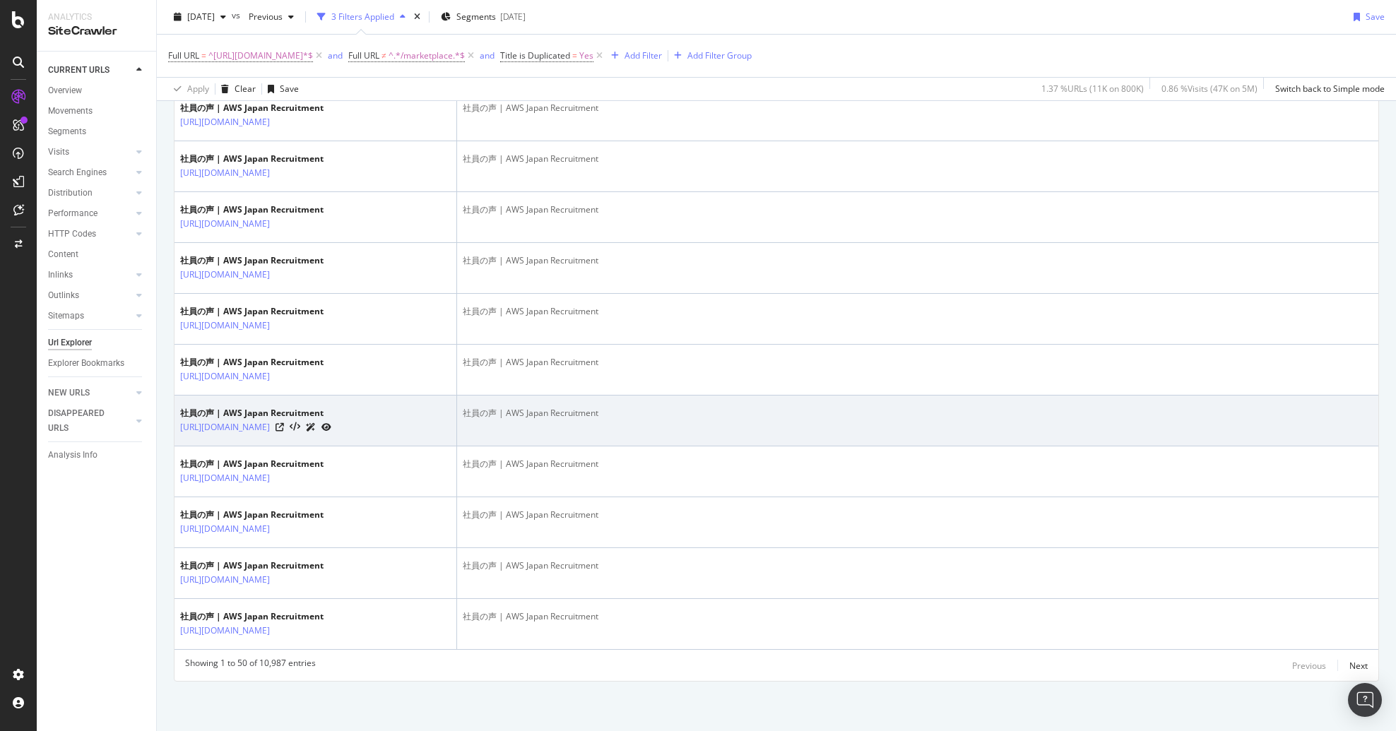
scroll to position [3070, 0]
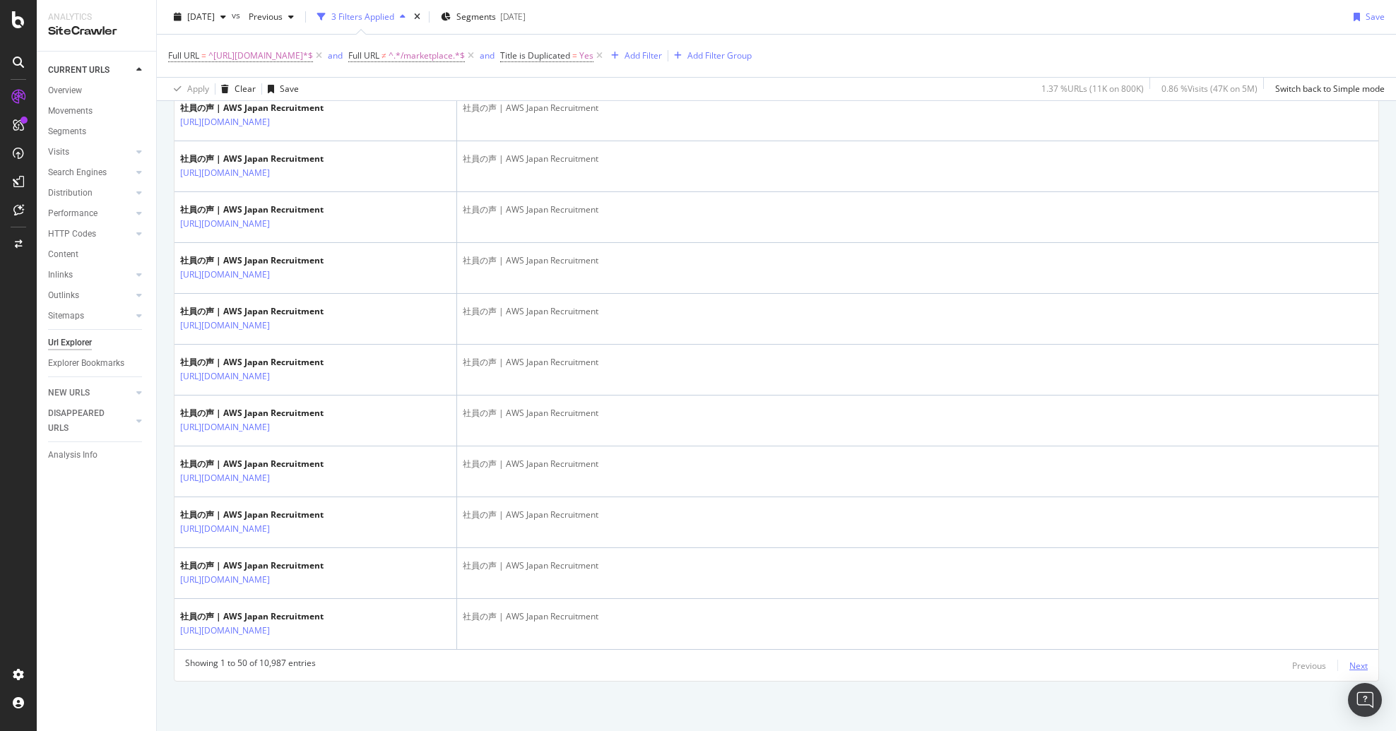
click at [1023, 510] on div "Next" at bounding box center [1359, 666] width 18 height 12
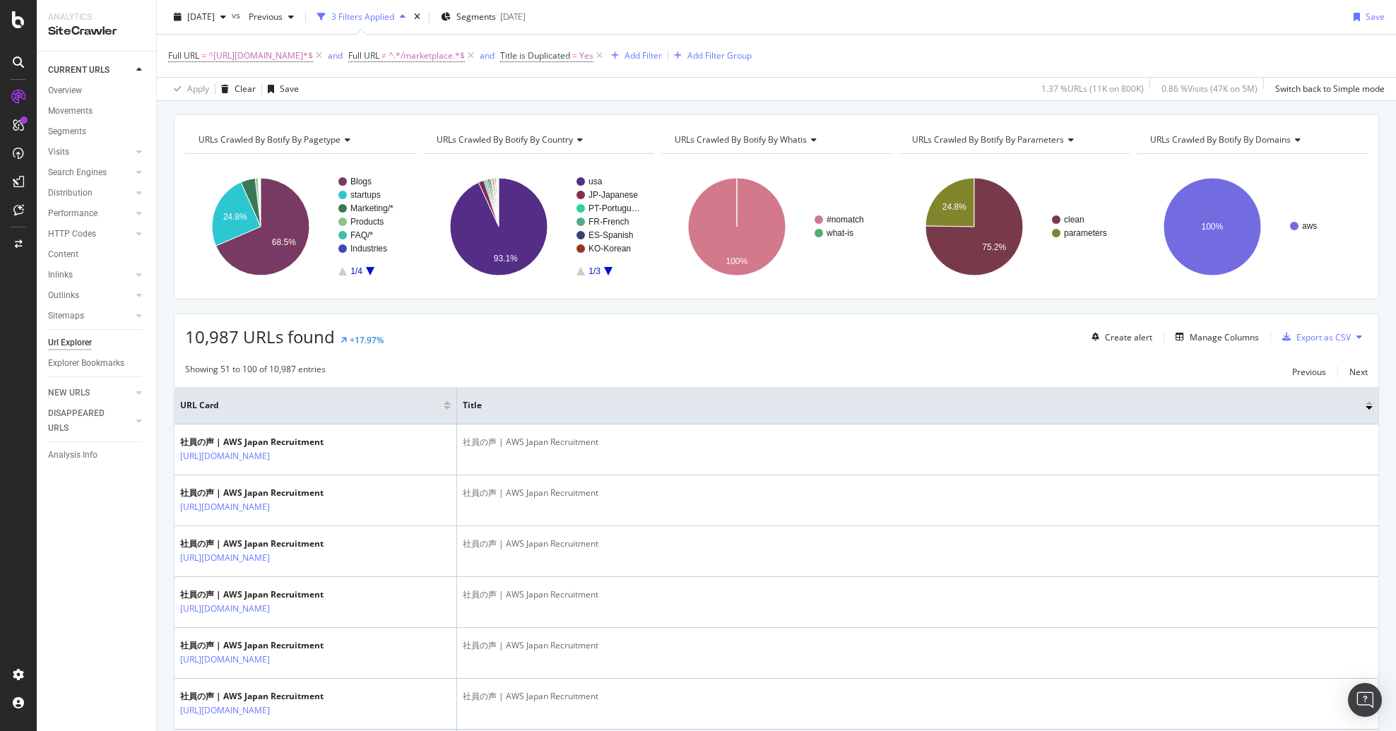
scroll to position [0, 0]
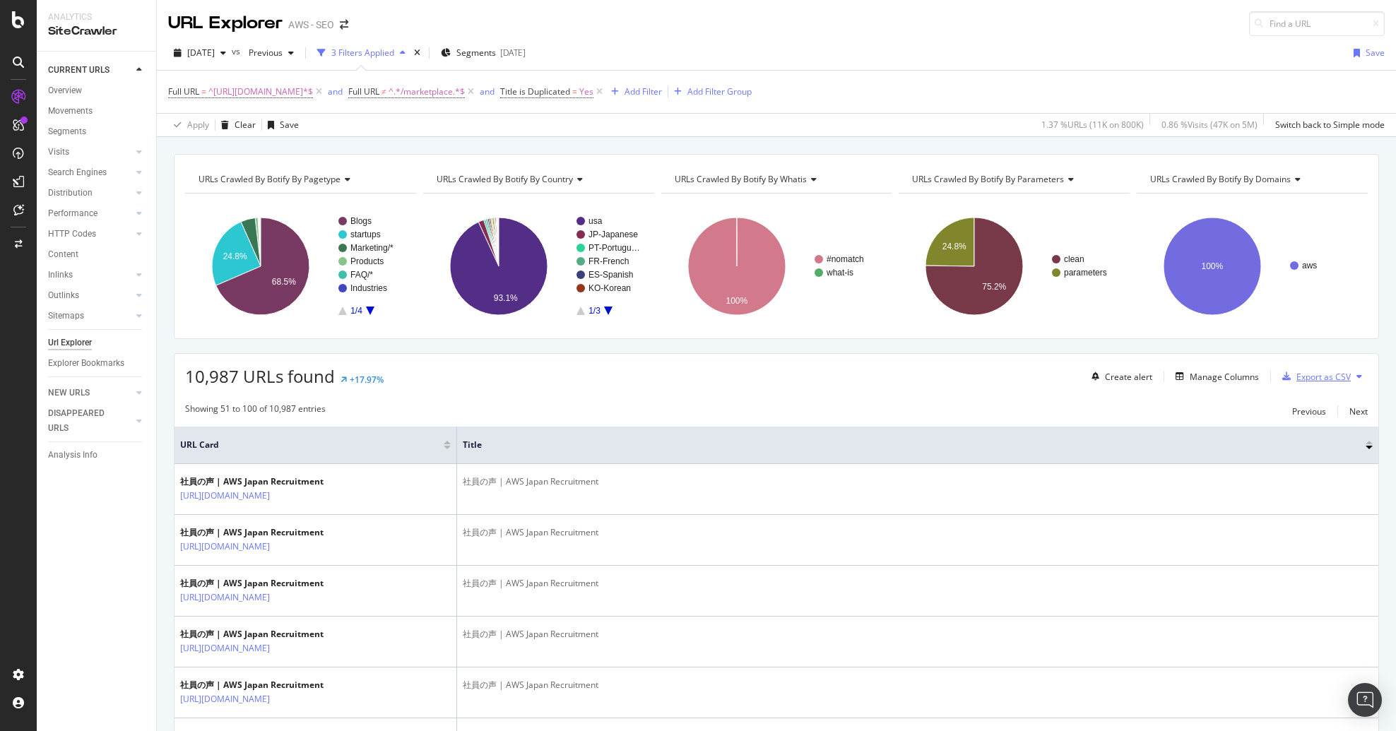
click at [1023, 370] on div "Export as CSV" at bounding box center [1314, 376] width 74 height 21
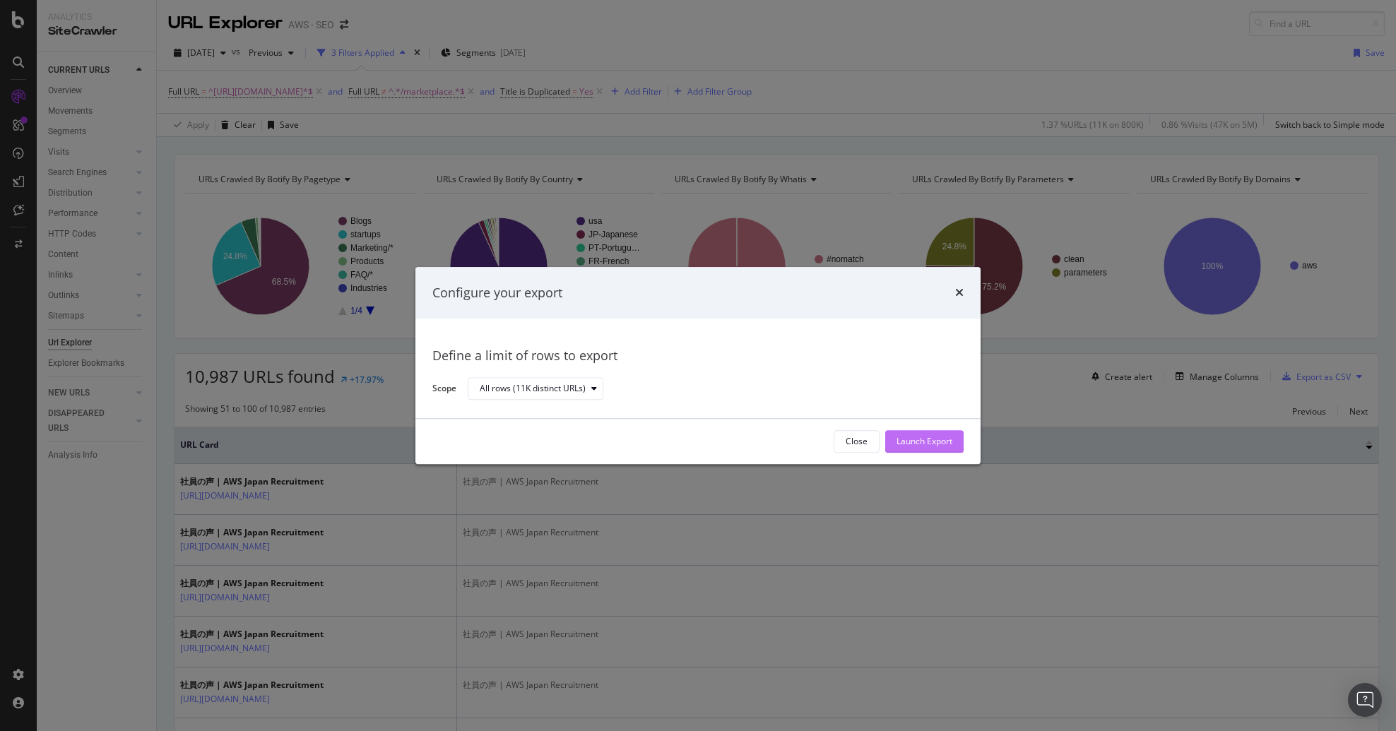
click at [934, 441] on div "Launch Export" at bounding box center [925, 442] width 56 height 12
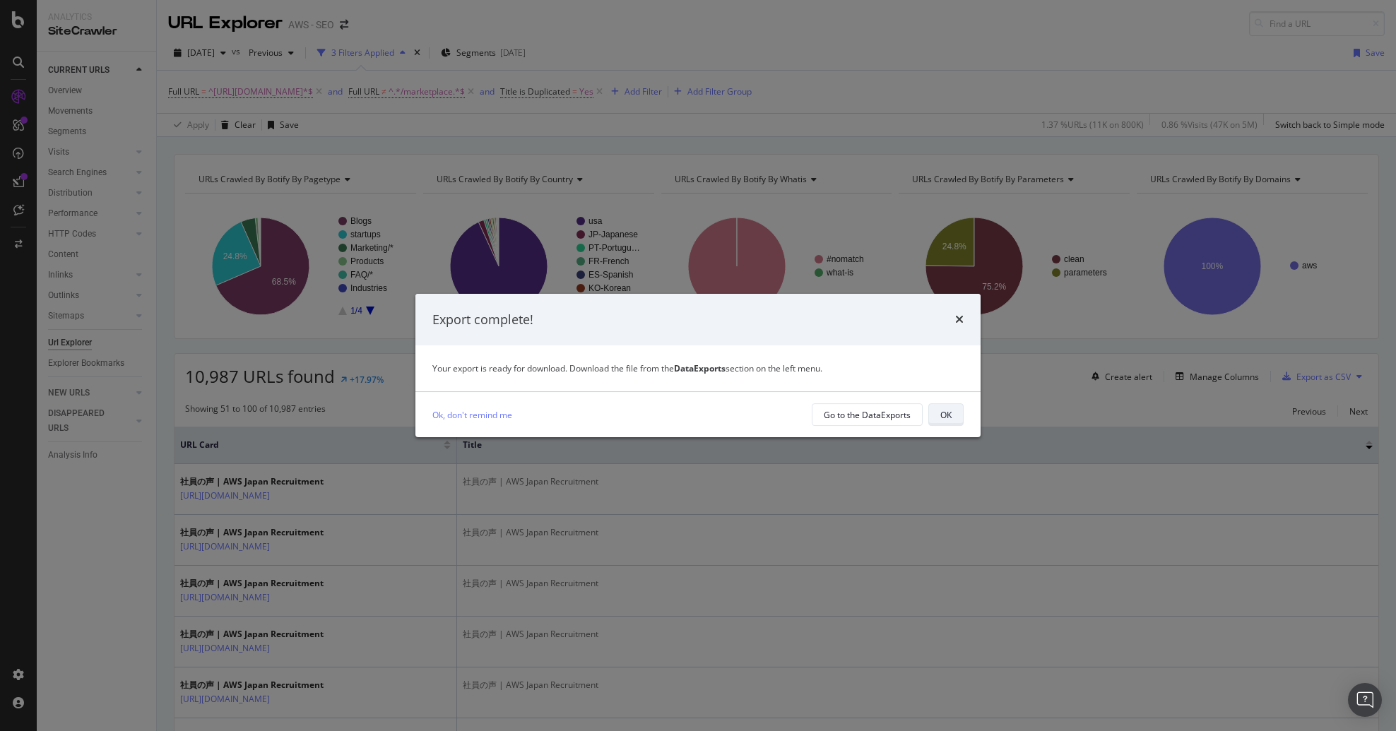
click at [951, 409] on div "OK" at bounding box center [946, 415] width 11 height 12
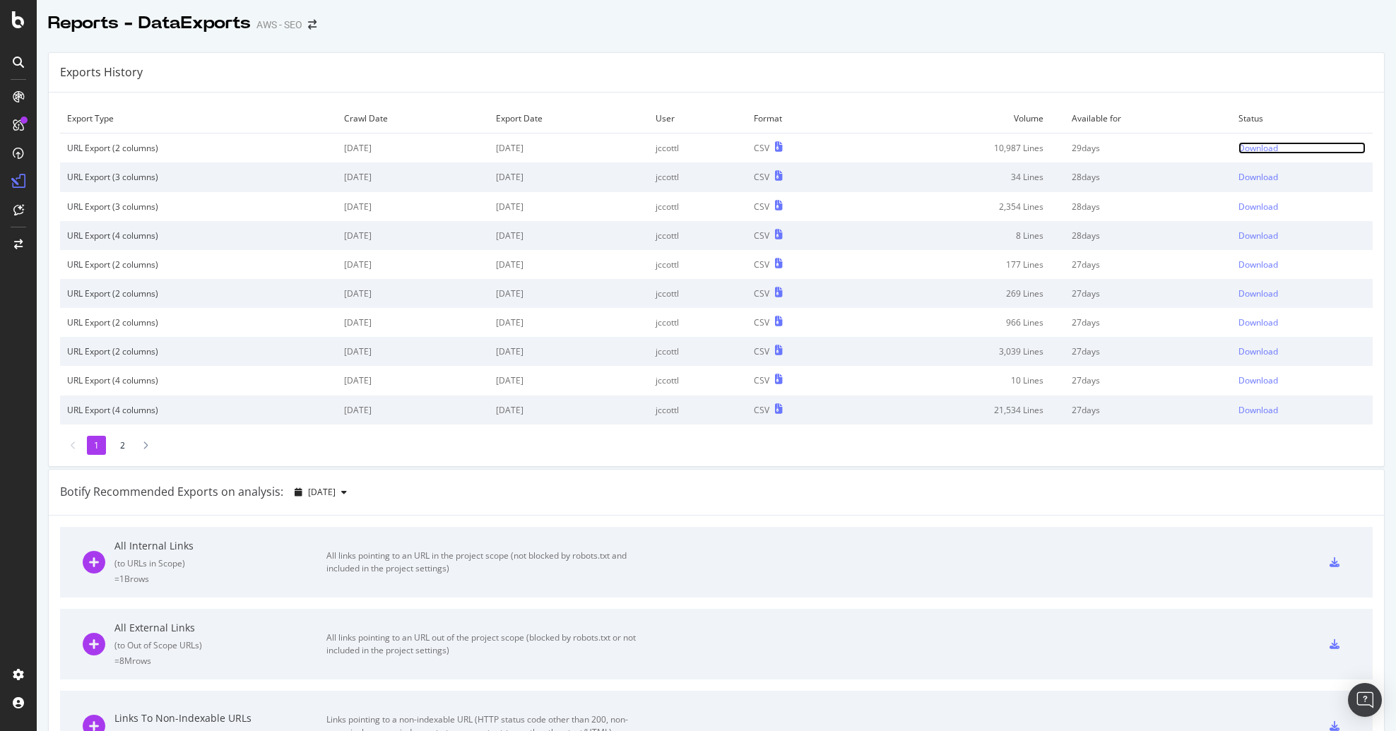
click at [1247, 145] on div "Download" at bounding box center [1259, 148] width 40 height 12
